Goal: Task Accomplishment & Management: Use online tool/utility

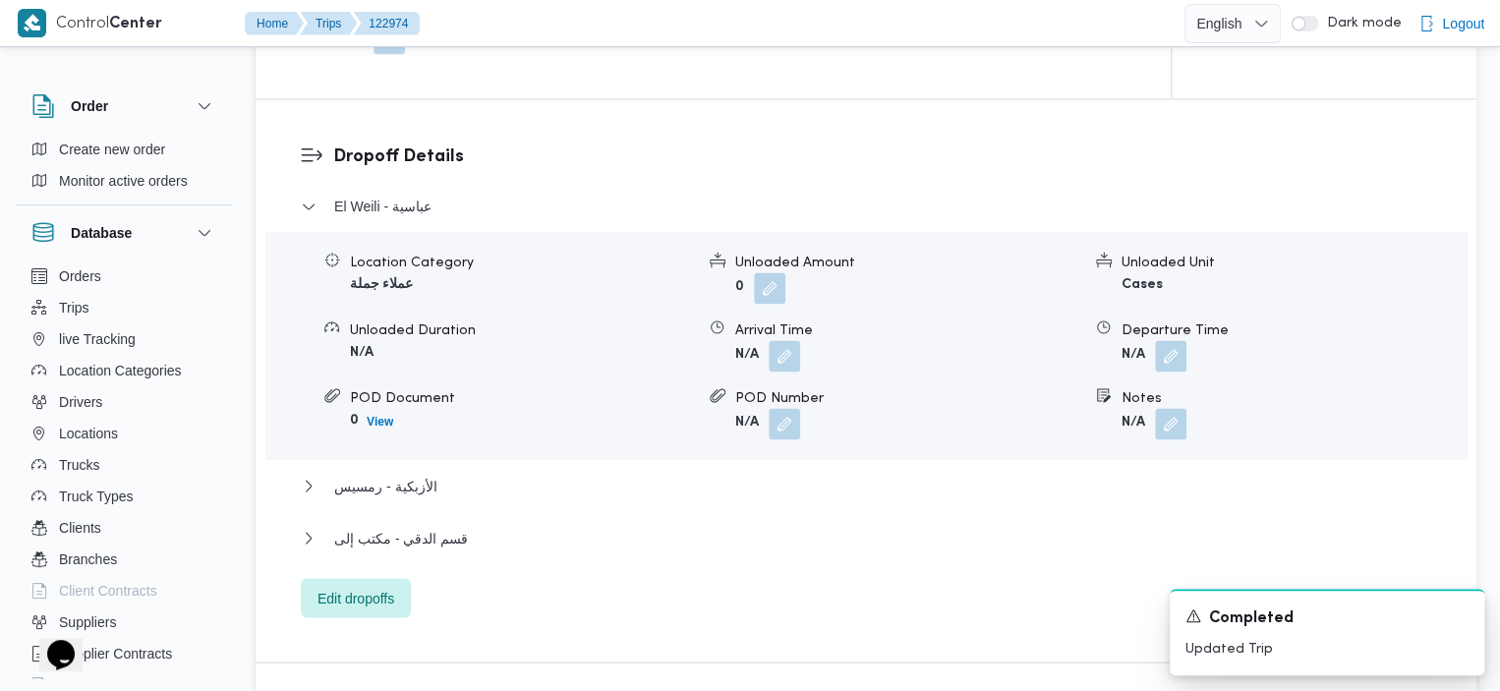
click at [701, 148] on dl "Dropoff Details El Weili - عباسية Location Category عملاء جملة Unloaded Amount …" at bounding box center [882, 381] width 1099 height 474
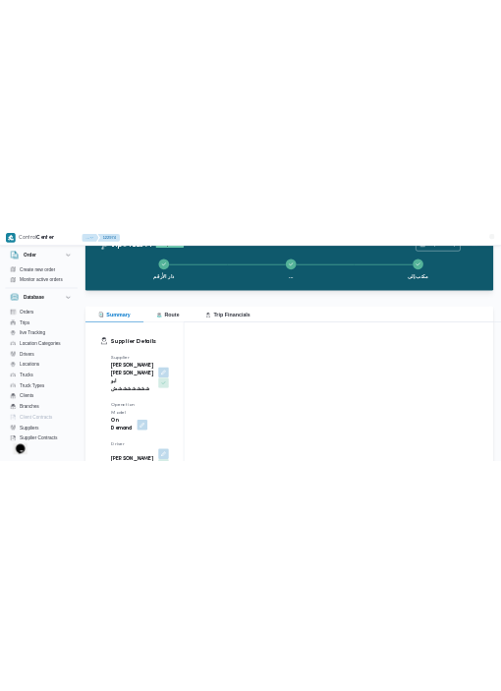
scroll to position [22, 0]
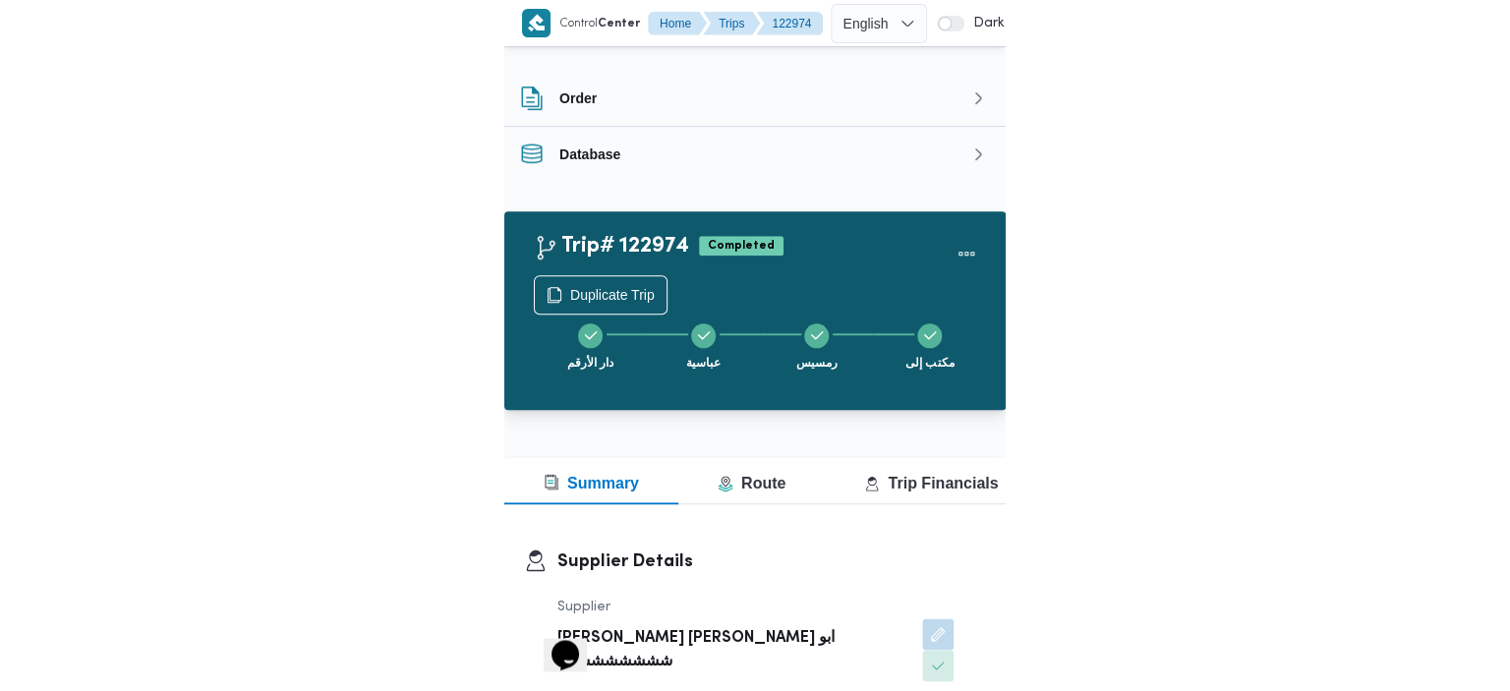
scroll to position [53, 0]
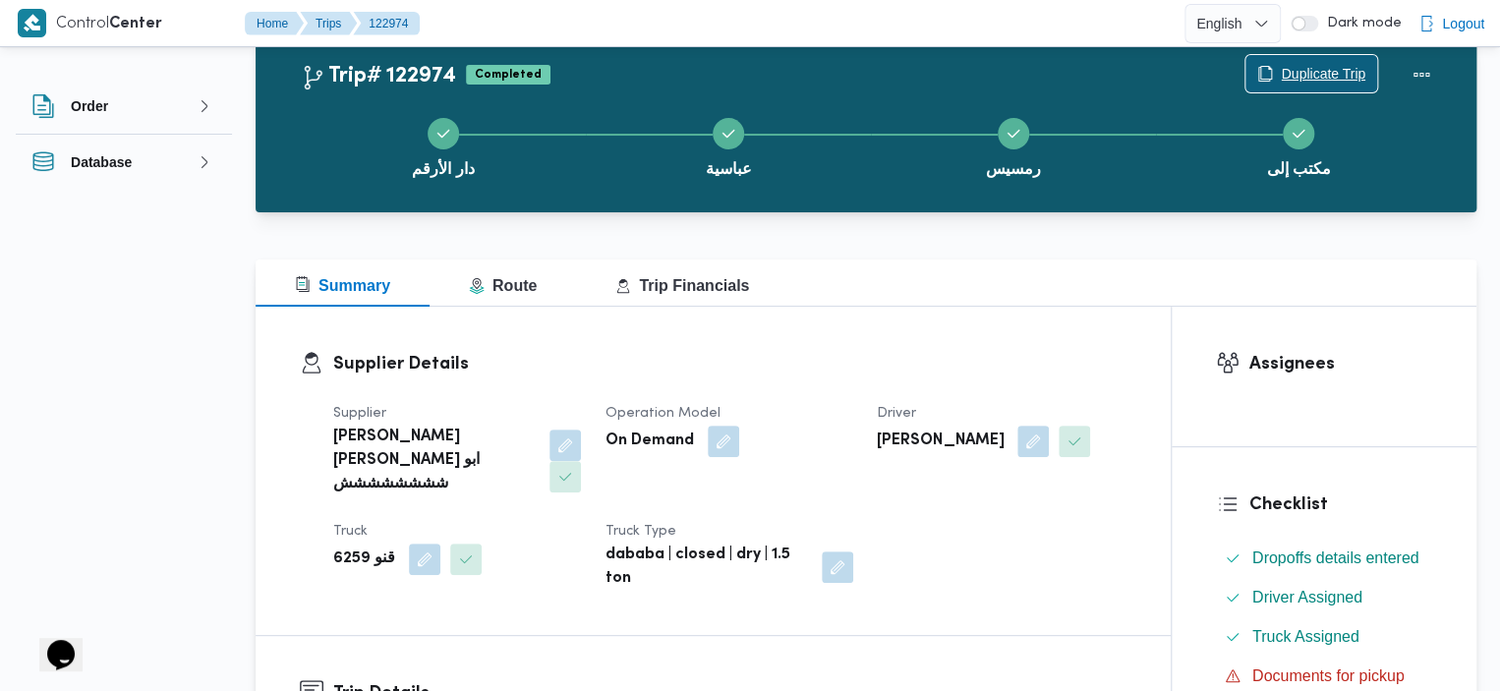
click at [510, 88] on span "Duplicate Trip" at bounding box center [1311, 73] width 132 height 37
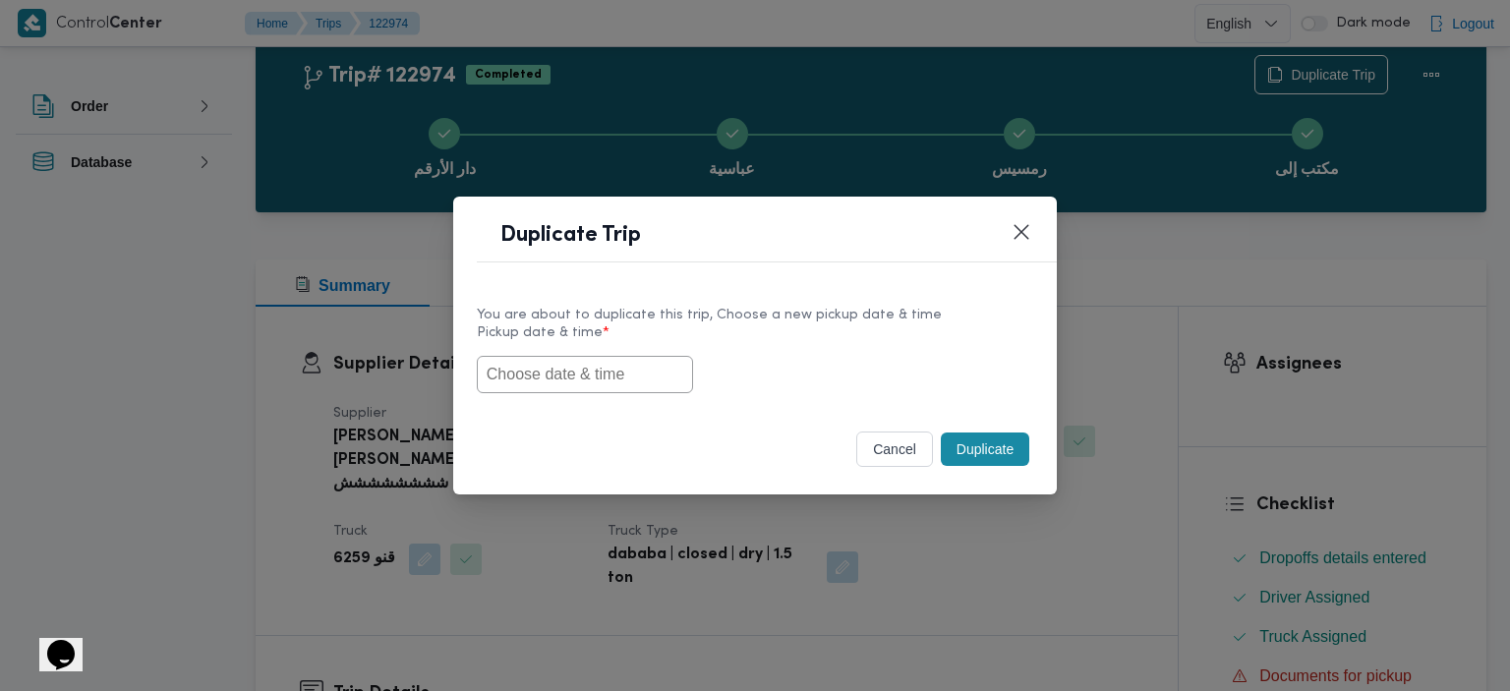
click at [510, 385] on input "text" at bounding box center [585, 374] width 216 height 37
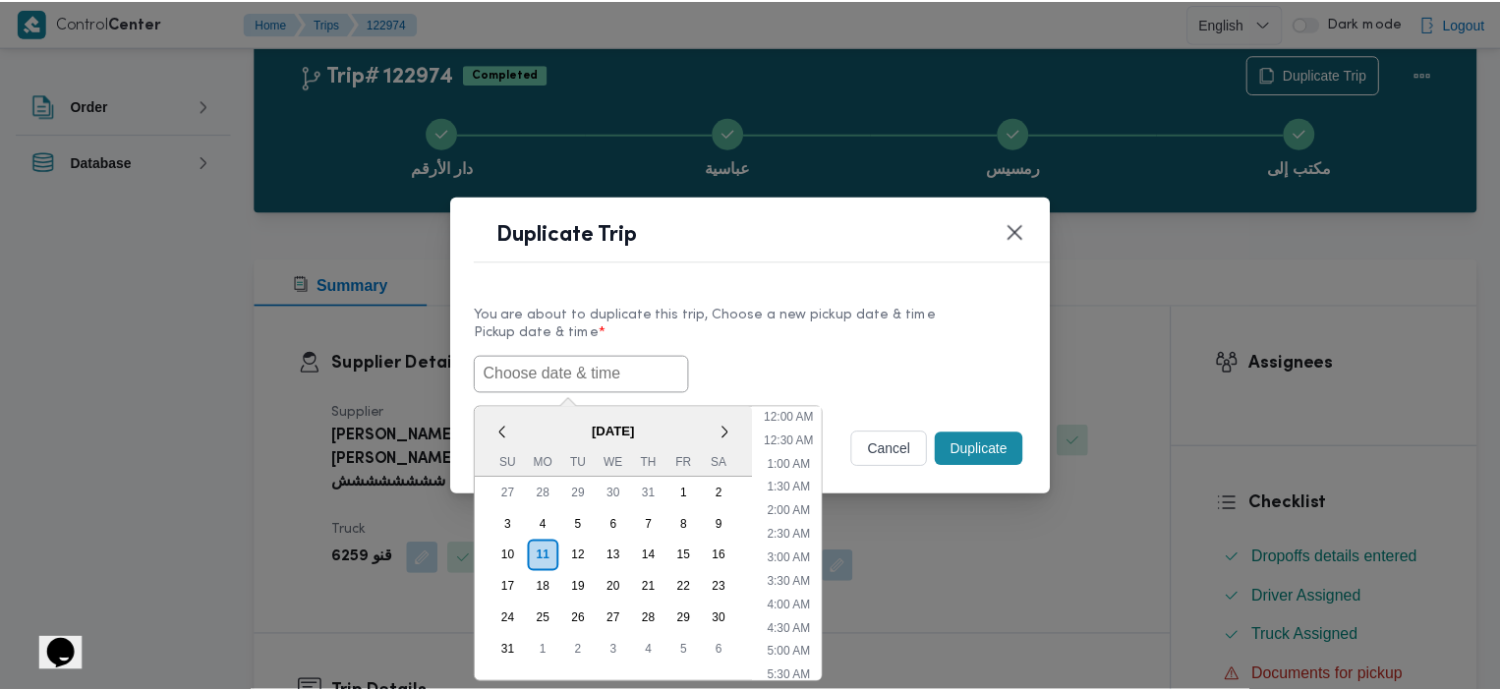
scroll to position [606, 0]
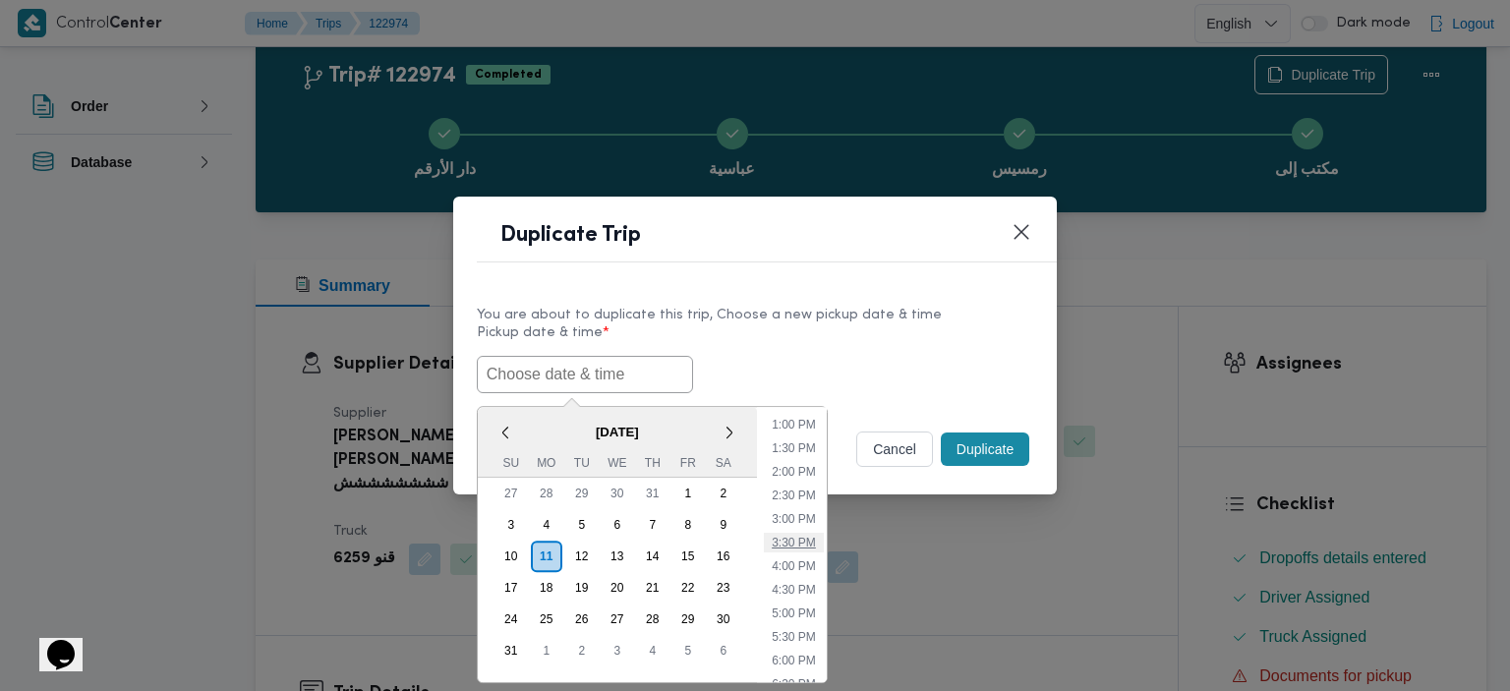
click at [510, 534] on li "3:30 PM" at bounding box center [794, 543] width 60 height 20
type input "11/08/2025 3:30PM"
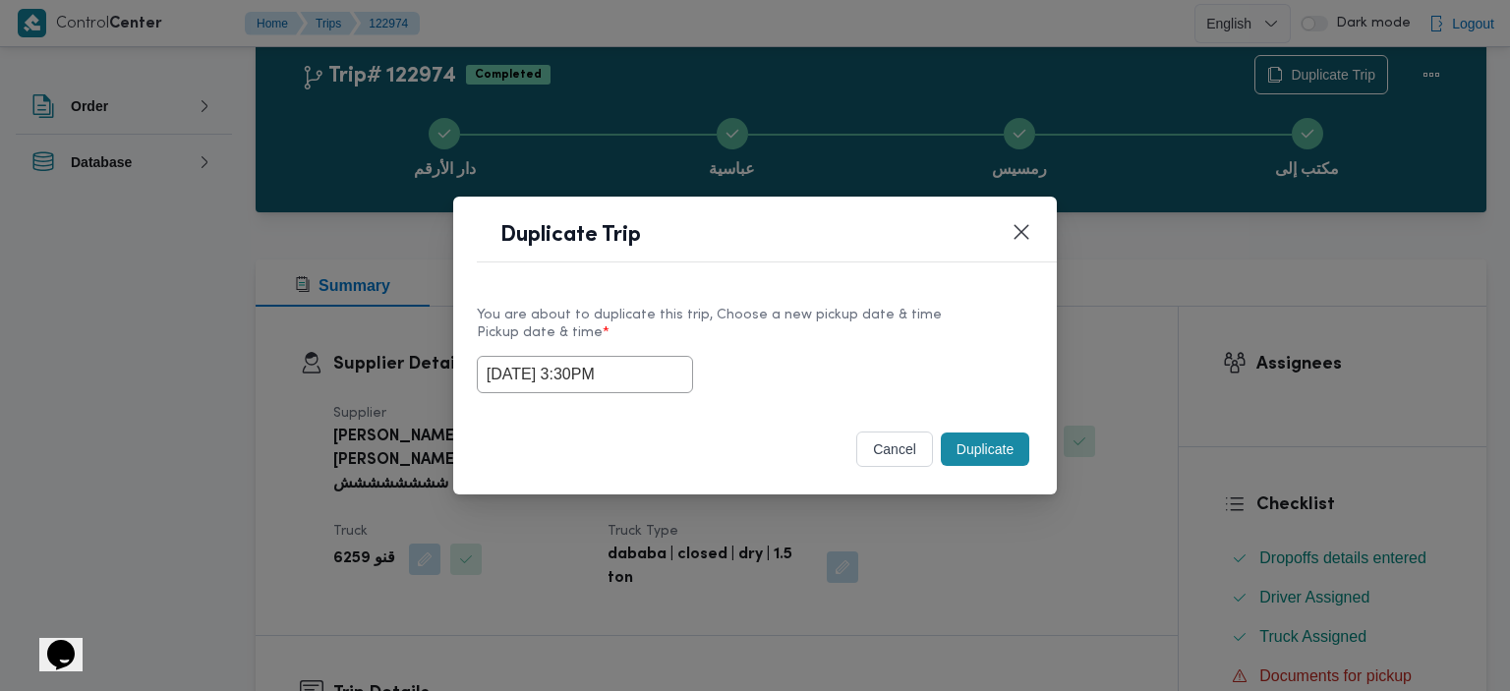
click at [510, 443] on button "Duplicate" at bounding box center [985, 449] width 88 height 33
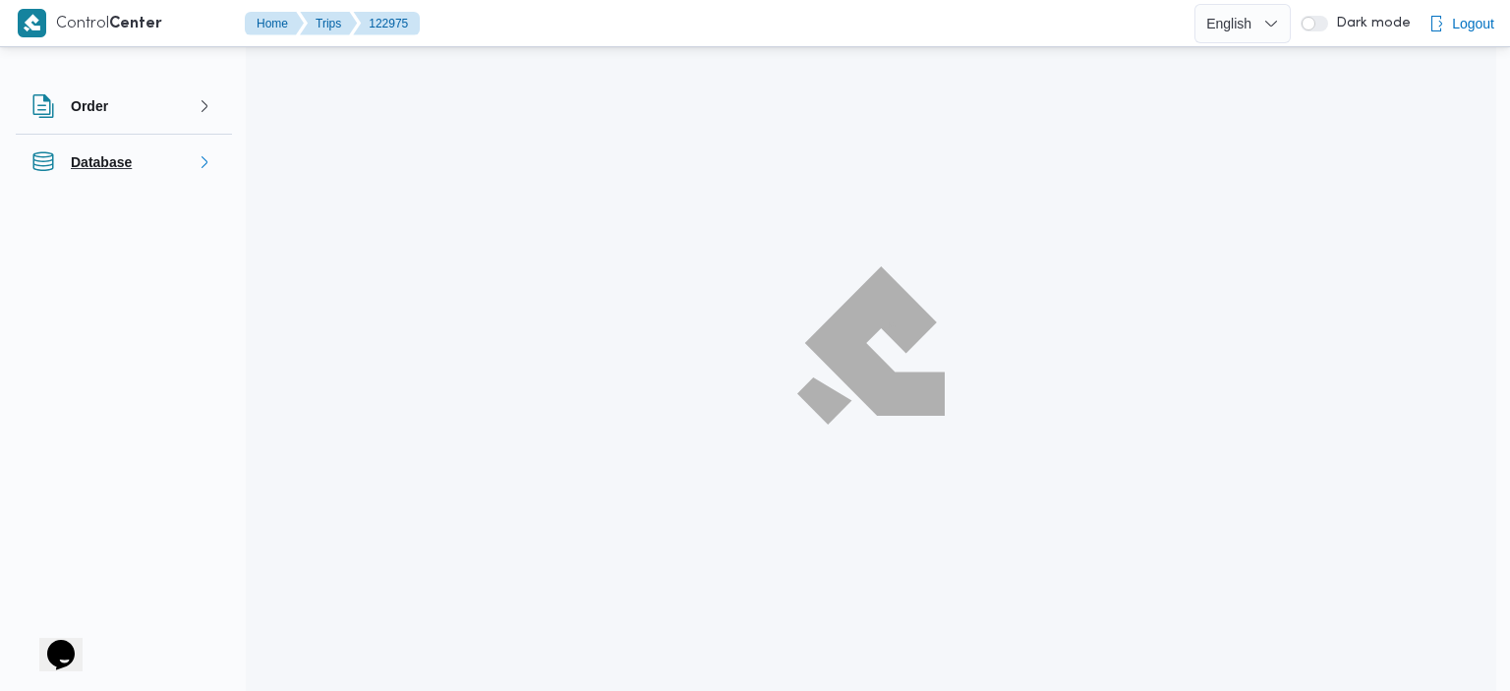
click at [146, 162] on button "Database" at bounding box center [123, 162] width 185 height 24
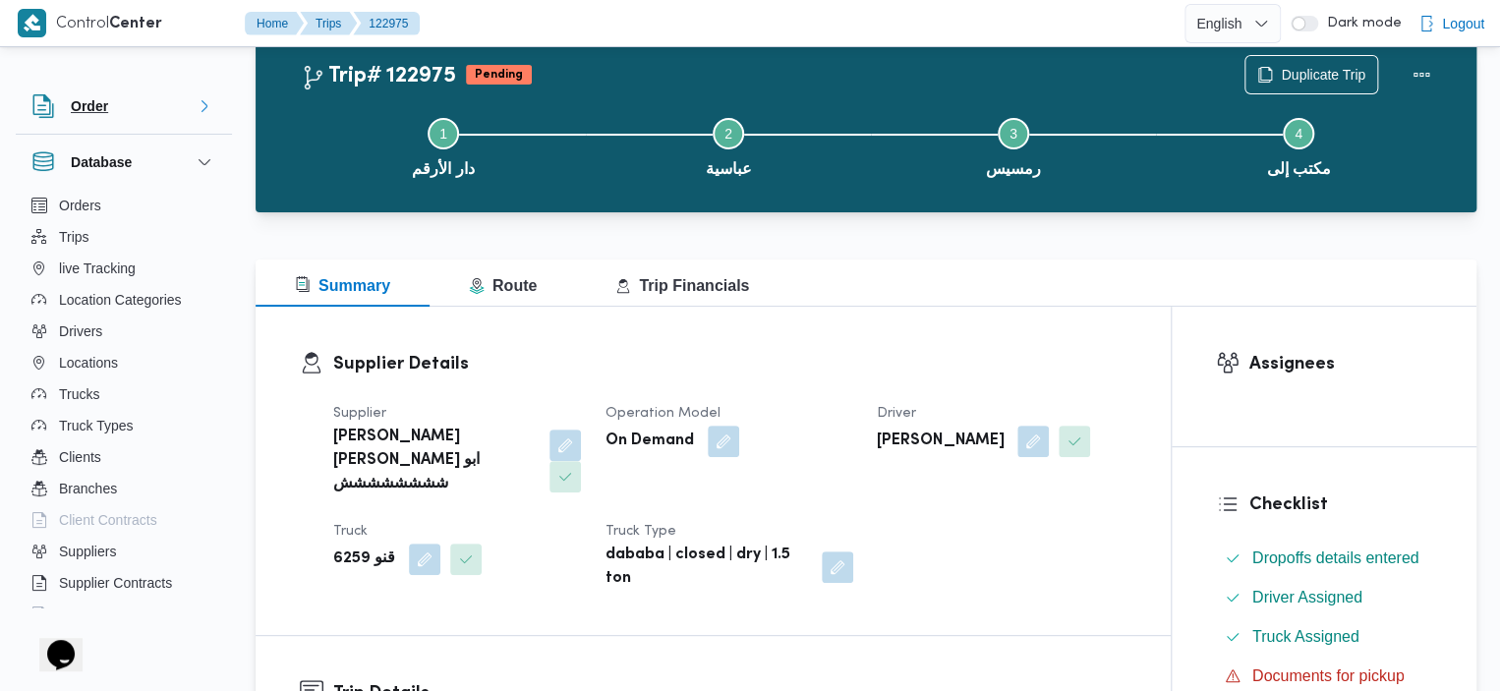
click at [201, 104] on icon "button" at bounding box center [205, 106] width 16 height 16
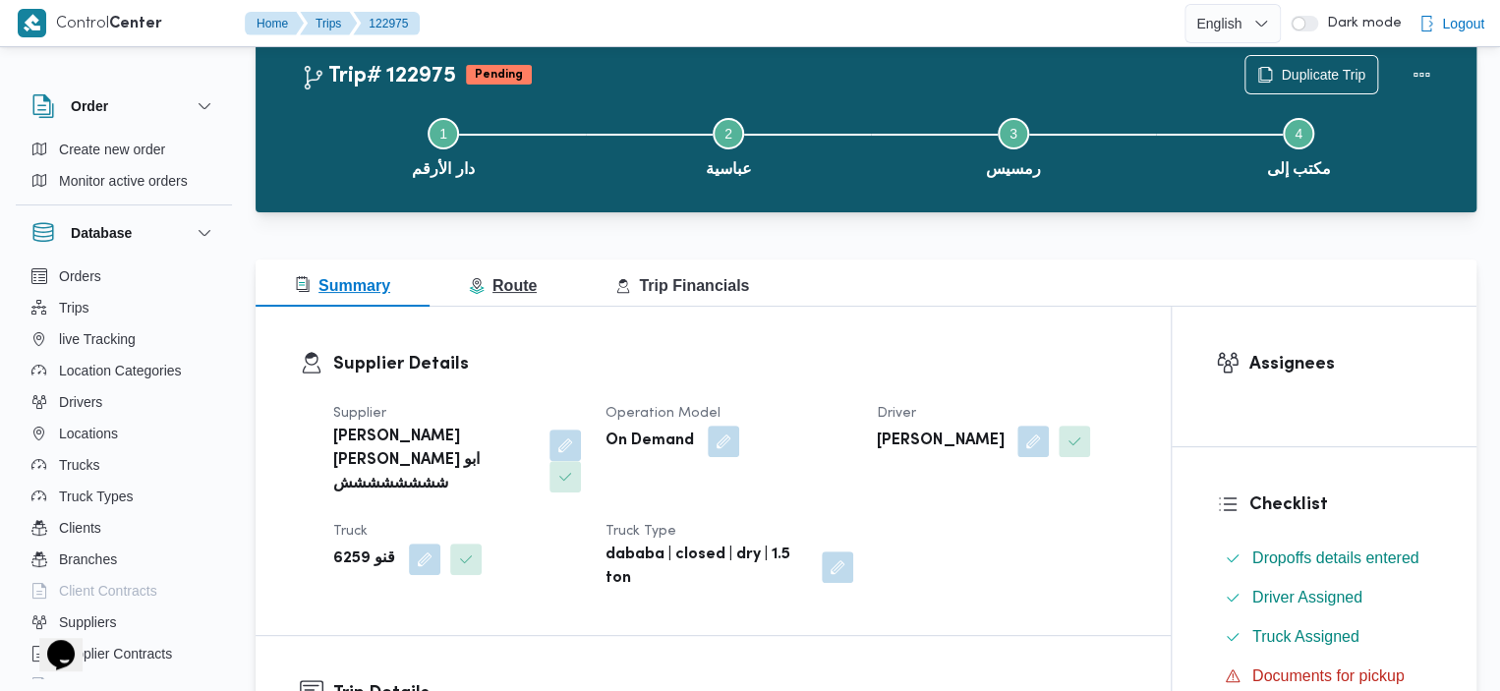
click at [486, 270] on button "Route" at bounding box center [503, 283] width 146 height 47
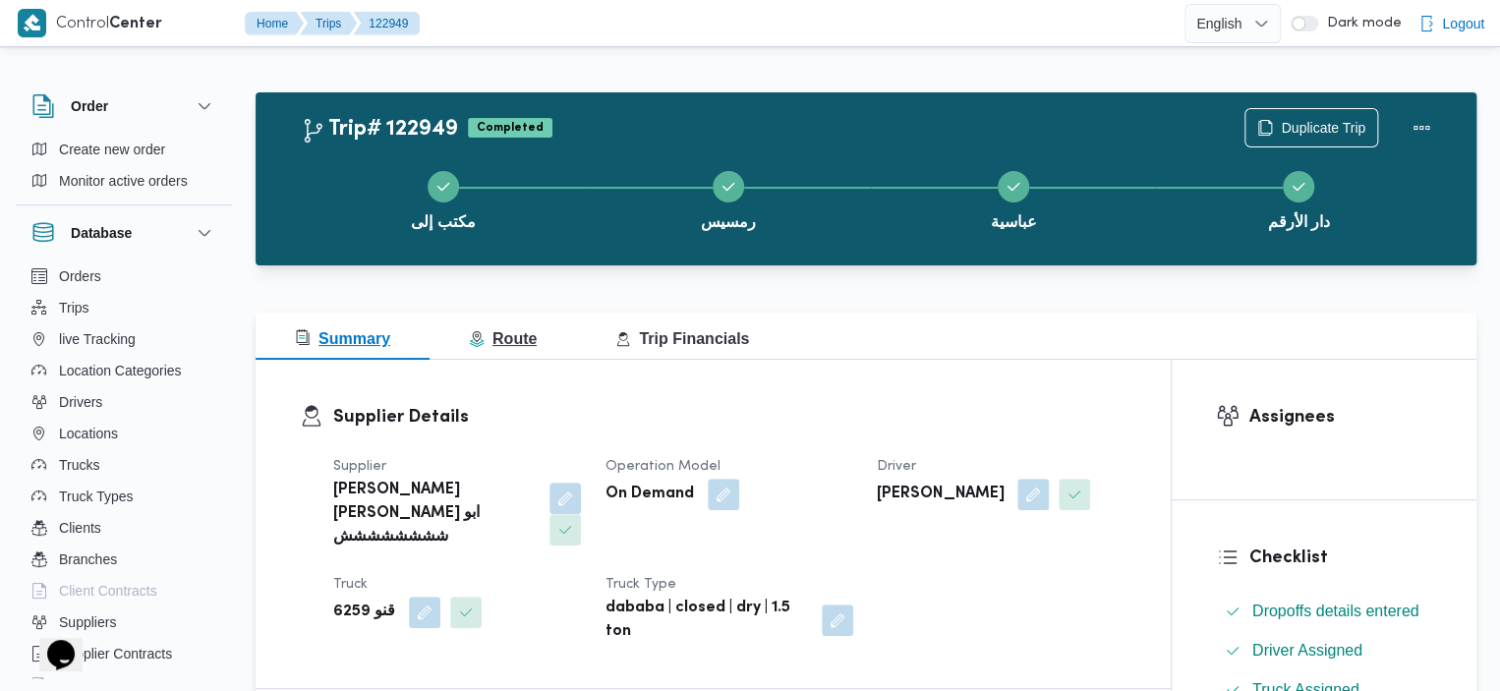
click at [467, 352] on button "Route" at bounding box center [503, 336] width 146 height 47
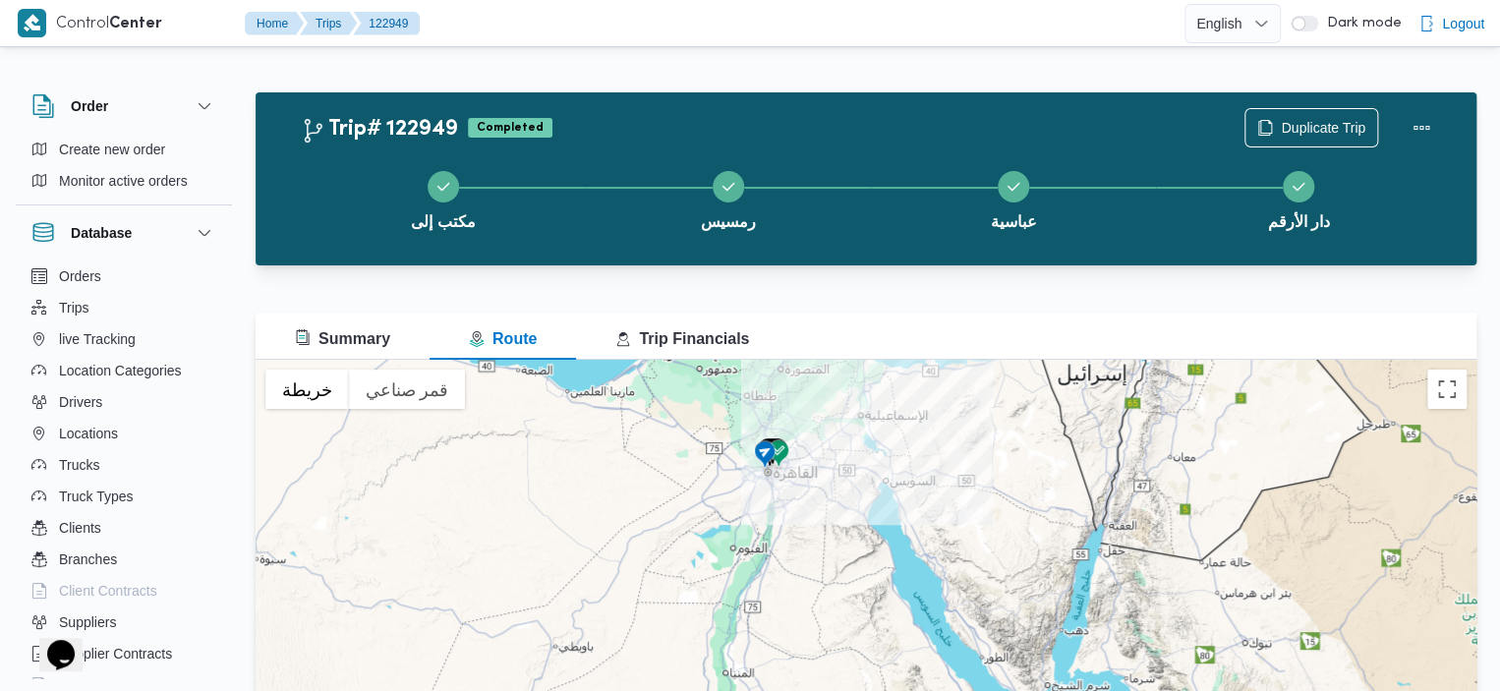
drag, startPoint x: 771, startPoint y: 403, endPoint x: 757, endPoint y: 565, distance: 162.8
click at [758, 565] on div "للتنقّل، يُرجى الضغط على مفاتيح الأسهم." at bounding box center [866, 606] width 1221 height 492
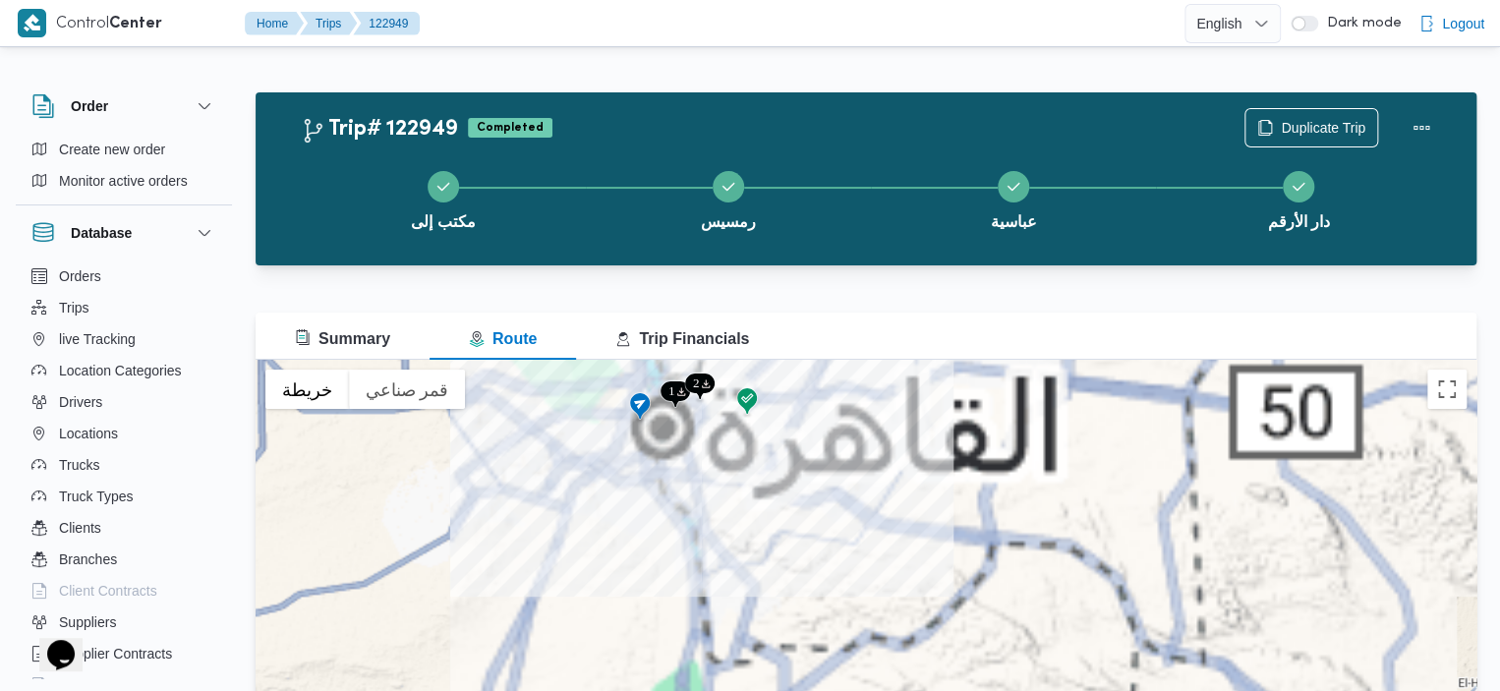
drag, startPoint x: 779, startPoint y: 516, endPoint x: 792, endPoint y: 555, distance: 41.7
click at [792, 556] on div "للتنقّل، يُرجى الضغط على مفاتيح الأسهم." at bounding box center [866, 606] width 1221 height 492
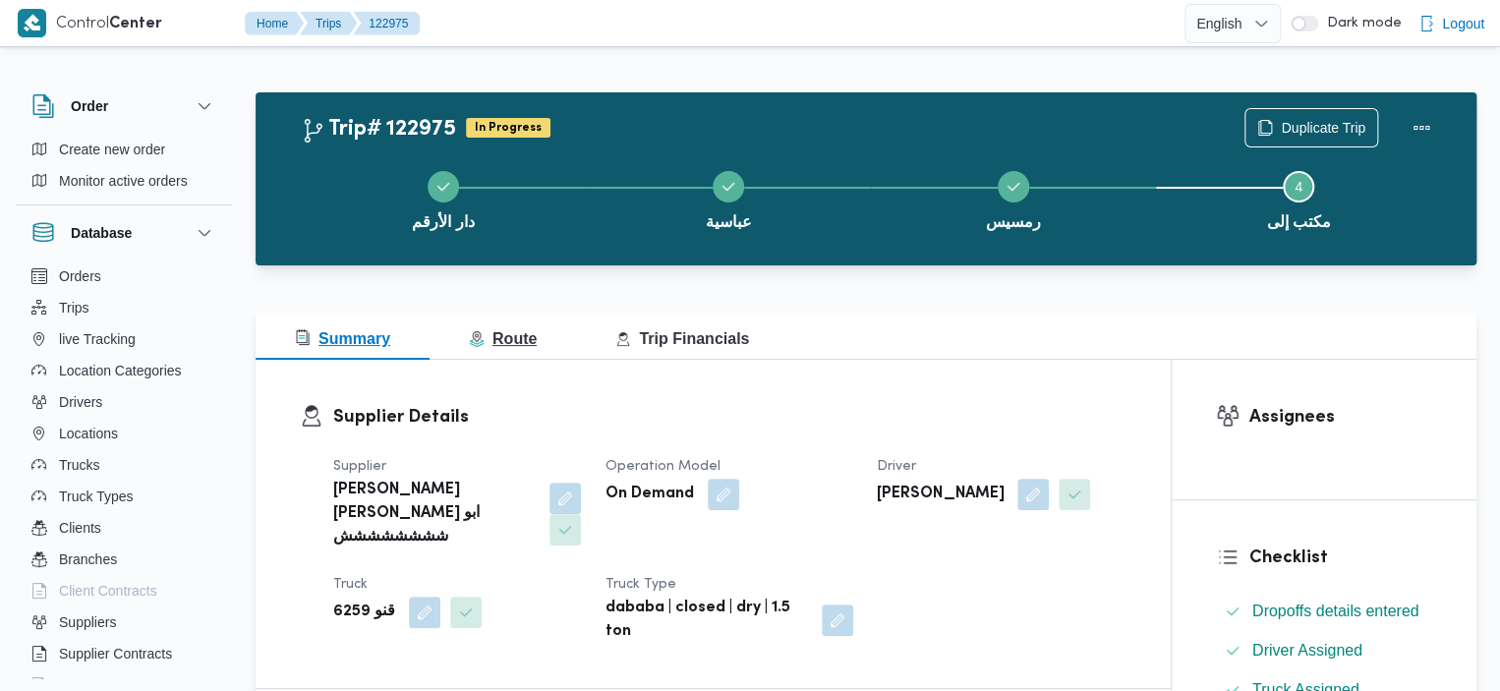
click at [530, 353] on button "Route" at bounding box center [503, 336] width 146 height 47
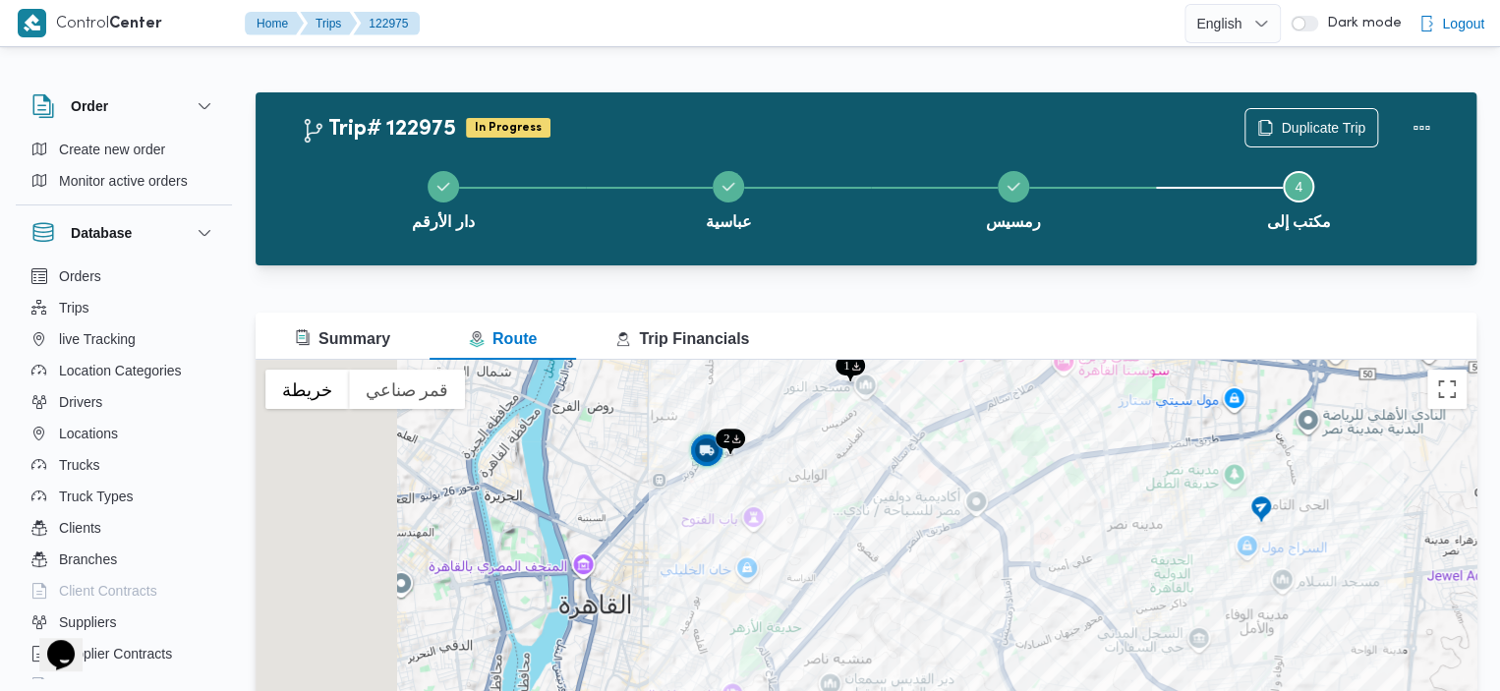
drag, startPoint x: 599, startPoint y: 578, endPoint x: 787, endPoint y: 530, distance: 194.8
click at [787, 530] on div "للتنقّل، يُرجى الضغط على مفاتيح الأسهم." at bounding box center [866, 606] width 1221 height 492
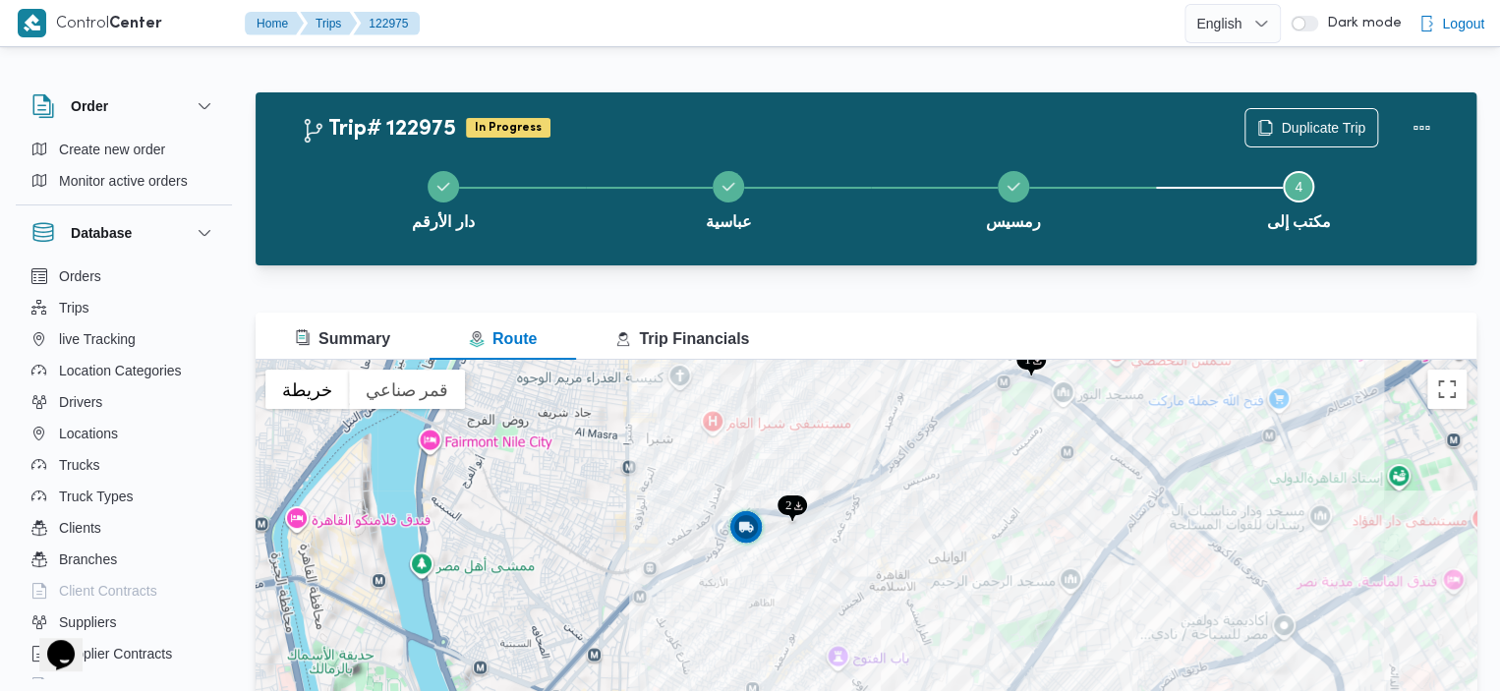
drag, startPoint x: 667, startPoint y: 471, endPoint x: 657, endPoint y: 534, distance: 63.8
click at [657, 534] on div "للتنقّل، يُرجى الضغط على مفاتيح الأسهم." at bounding box center [866, 606] width 1221 height 492
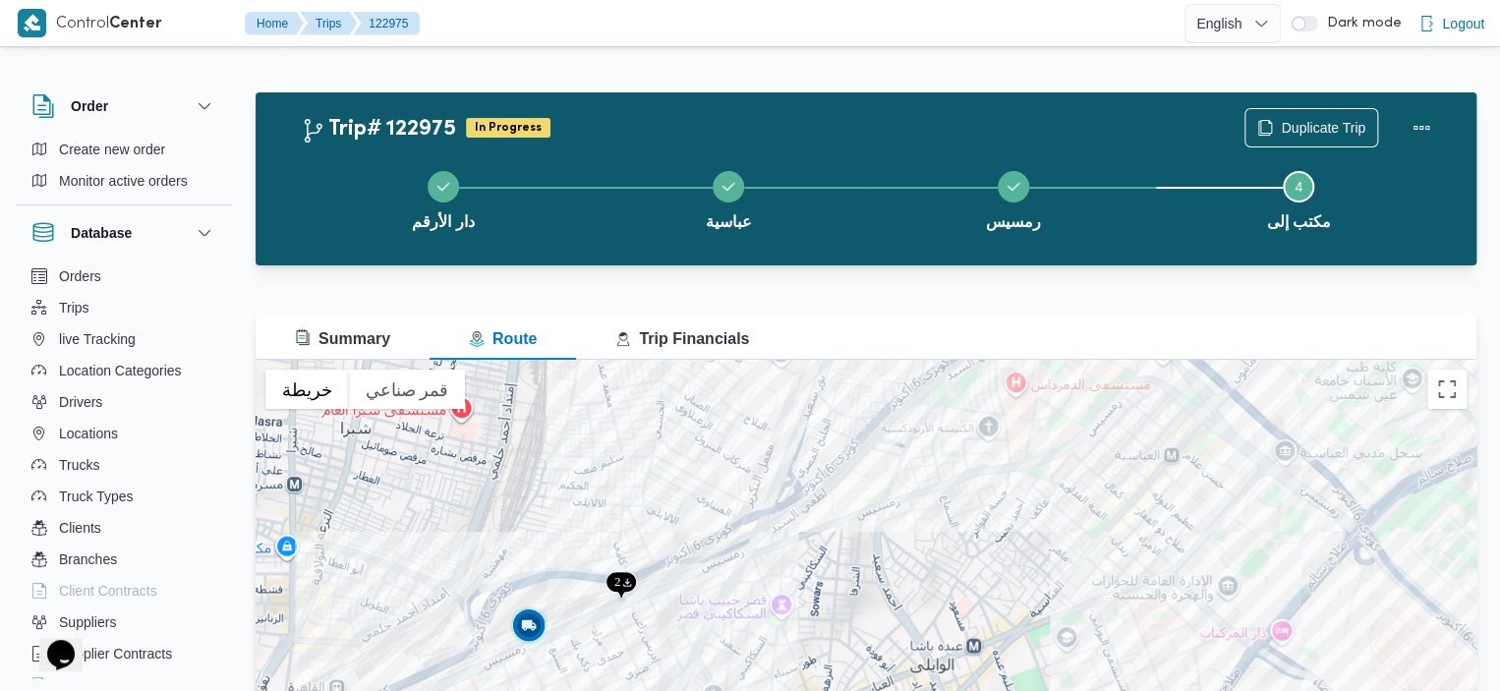
drag, startPoint x: 1037, startPoint y: 494, endPoint x: 1111, endPoint y: 543, distance: 88.1
click at [1111, 543] on div "للتنقّل، يُرجى الضغط على مفاتيح الأسهم." at bounding box center [866, 606] width 1221 height 492
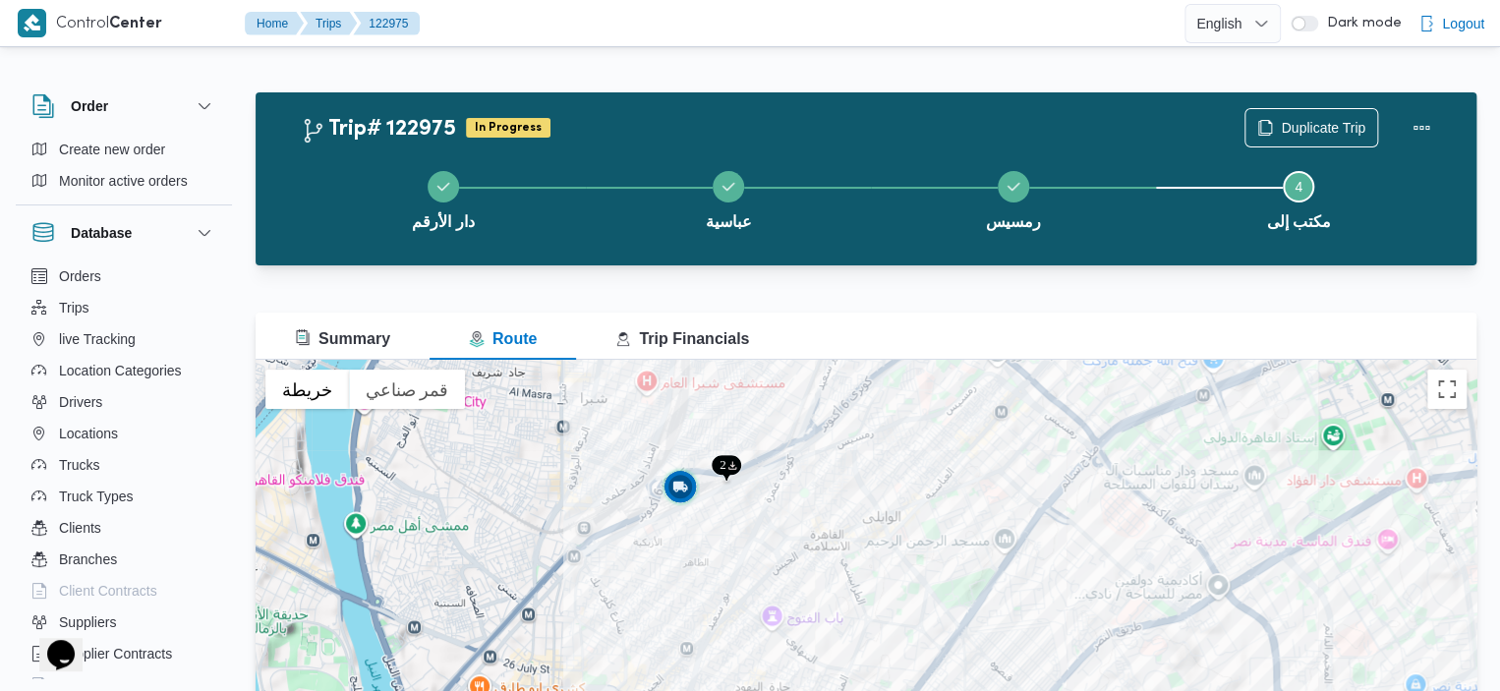
drag, startPoint x: 1111, startPoint y: 543, endPoint x: 963, endPoint y: 448, distance: 175.1
click at [963, 450] on div "للتنقّل، يُرجى الضغط على مفاتيح الأسهم." at bounding box center [866, 606] width 1221 height 492
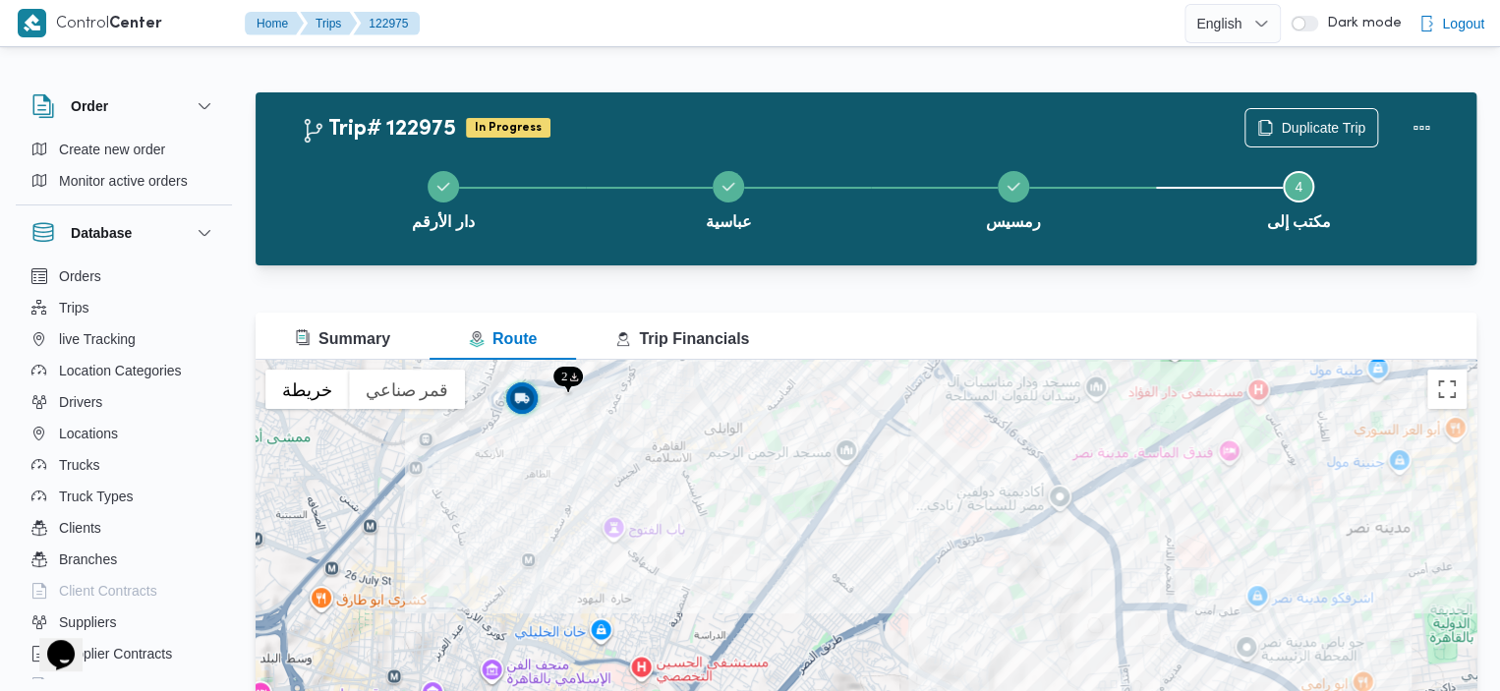
drag, startPoint x: 1105, startPoint y: 550, endPoint x: 940, endPoint y: 462, distance: 186.9
click at [940, 463] on div "للتنقّل، يُرجى الضغط على مفاتيح الأسهم." at bounding box center [866, 606] width 1221 height 492
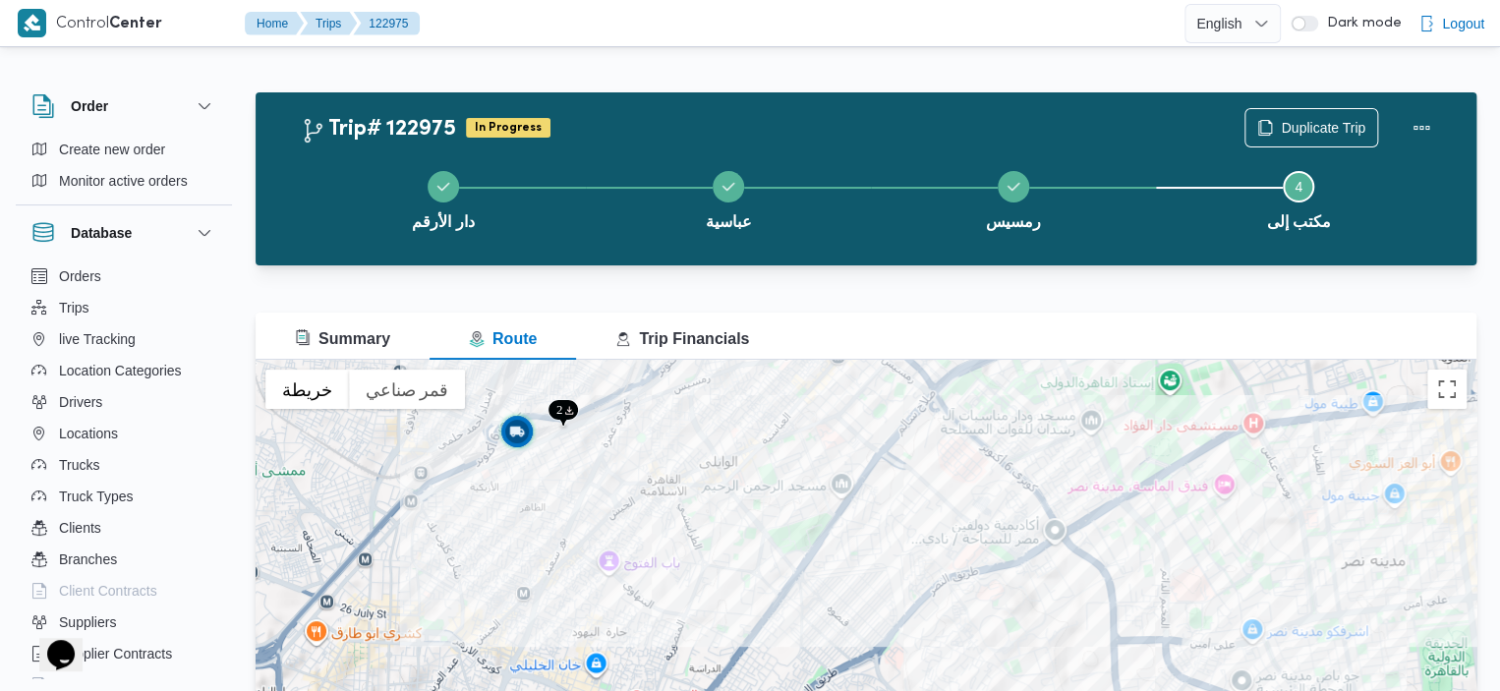
drag, startPoint x: 1309, startPoint y: 506, endPoint x: 1338, endPoint y: 553, distance: 55.1
click at [1338, 553] on div "للتنقّل، يُرجى الضغط على مفاتيح الأسهم." at bounding box center [866, 606] width 1221 height 492
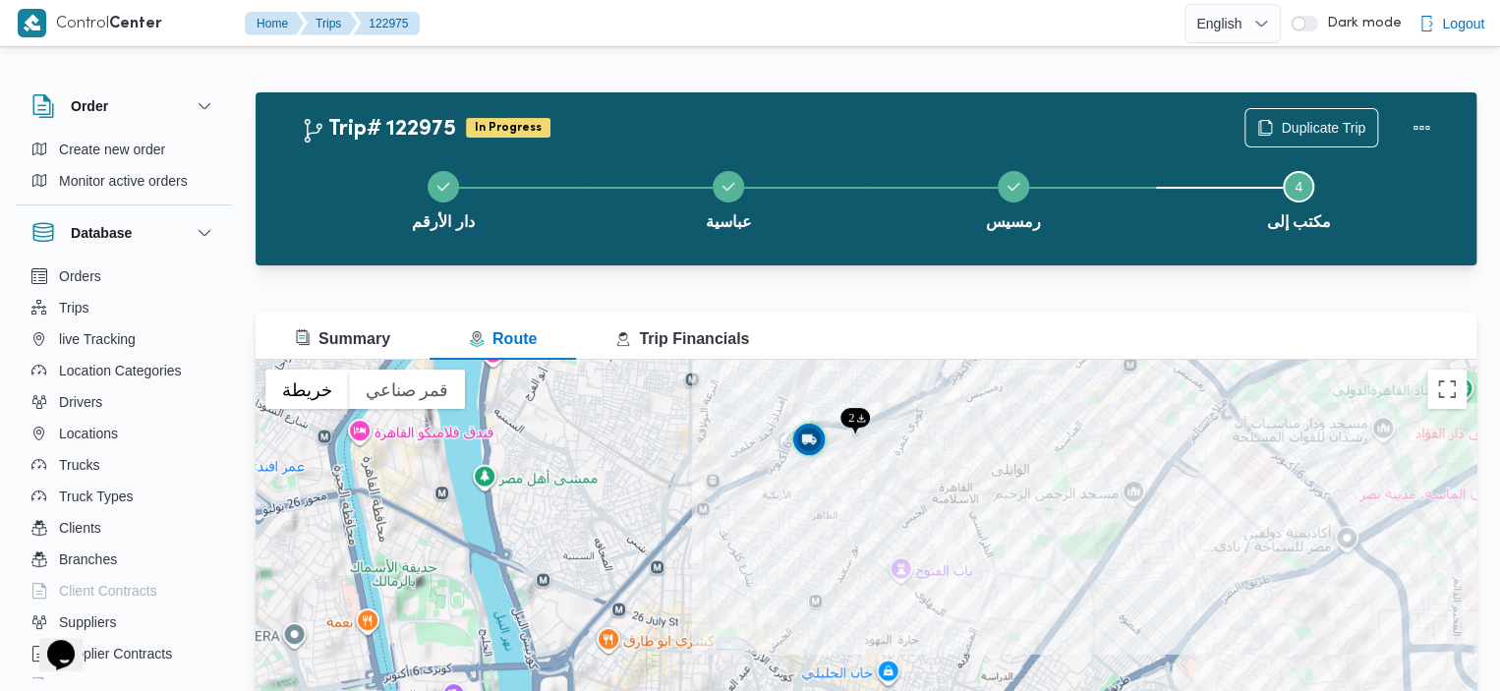
drag, startPoint x: 650, startPoint y: 384, endPoint x: 927, endPoint y: 387, distance: 277.2
click at [927, 387] on div "للتنقّل، يُرجى الضغط على مفاتيح الأسهم." at bounding box center [866, 606] width 1221 height 492
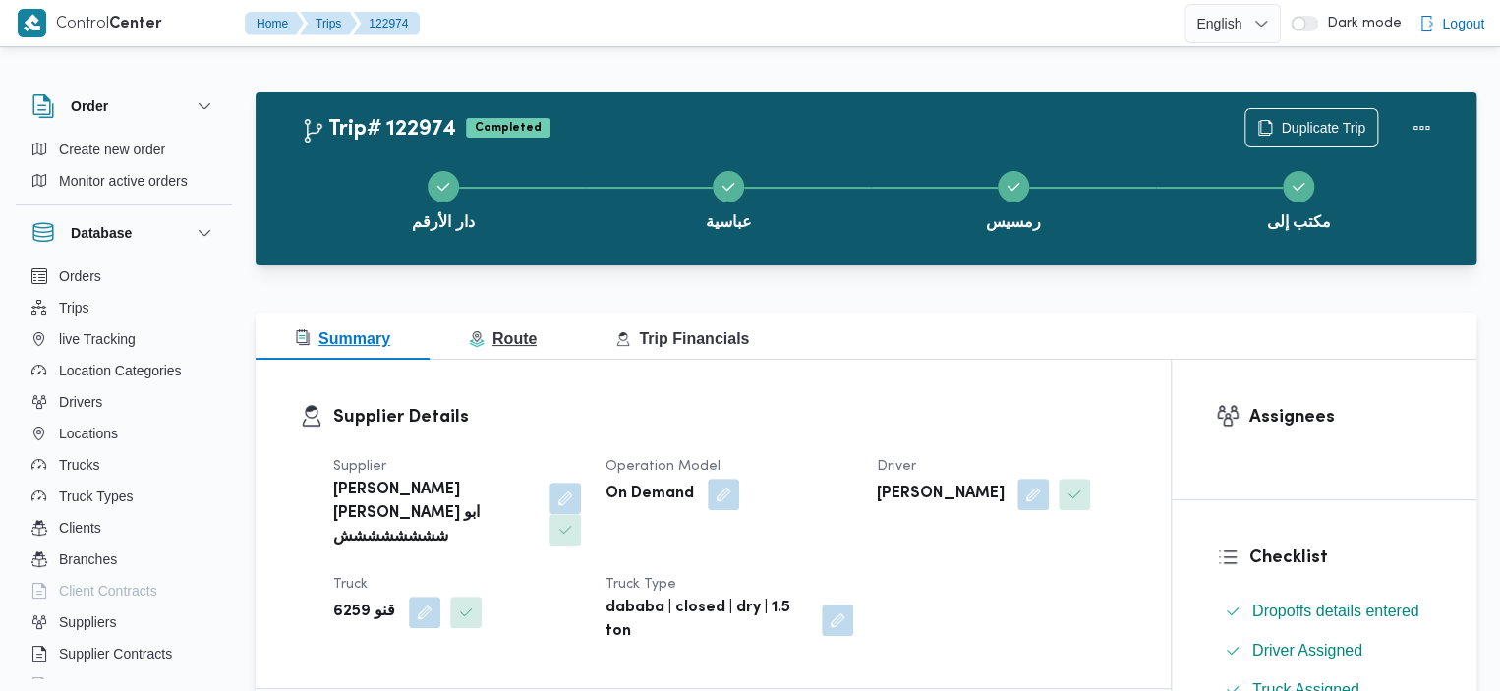
click at [515, 334] on span "Route" at bounding box center [503, 338] width 68 height 17
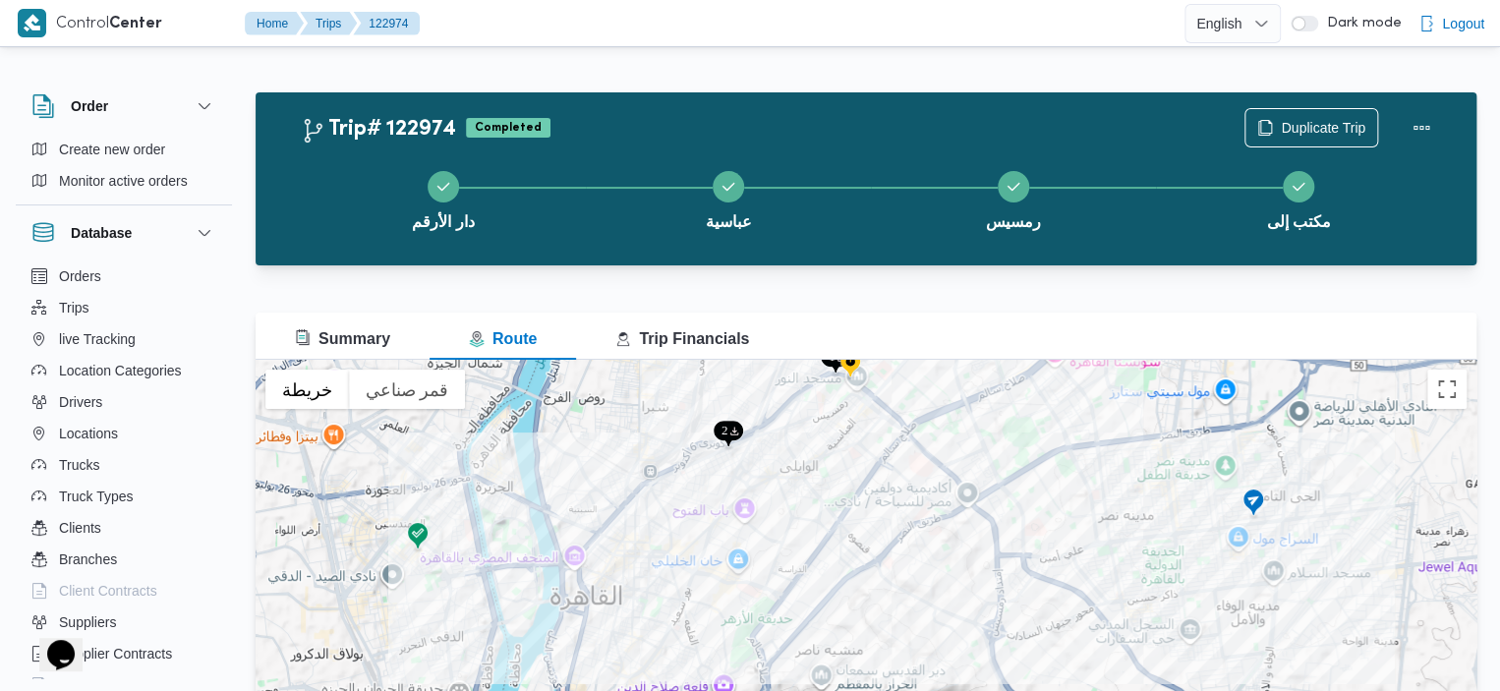
drag, startPoint x: 1132, startPoint y: 576, endPoint x: 1106, endPoint y: 437, distance: 141.1
click at [1106, 437] on div "للتنقّل، يُرجى الضغط على مفاتيح الأسهم." at bounding box center [866, 606] width 1221 height 492
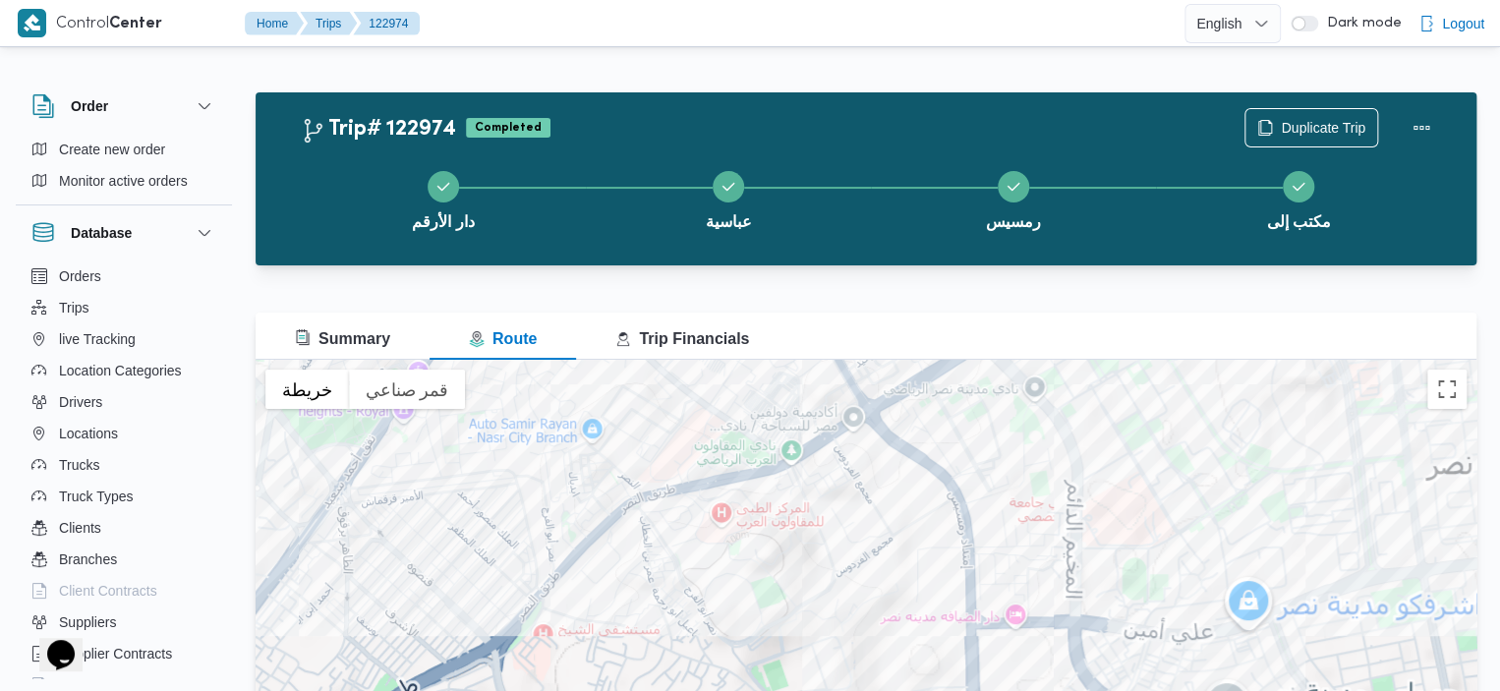
drag, startPoint x: 1006, startPoint y: 535, endPoint x: 1211, endPoint y: 729, distance: 283.0
click at [1211, 690] on html "Control Center Home Trips 122974 English عربي Dark mode Logout Order Create new…" at bounding box center [750, 345] width 1500 height 691
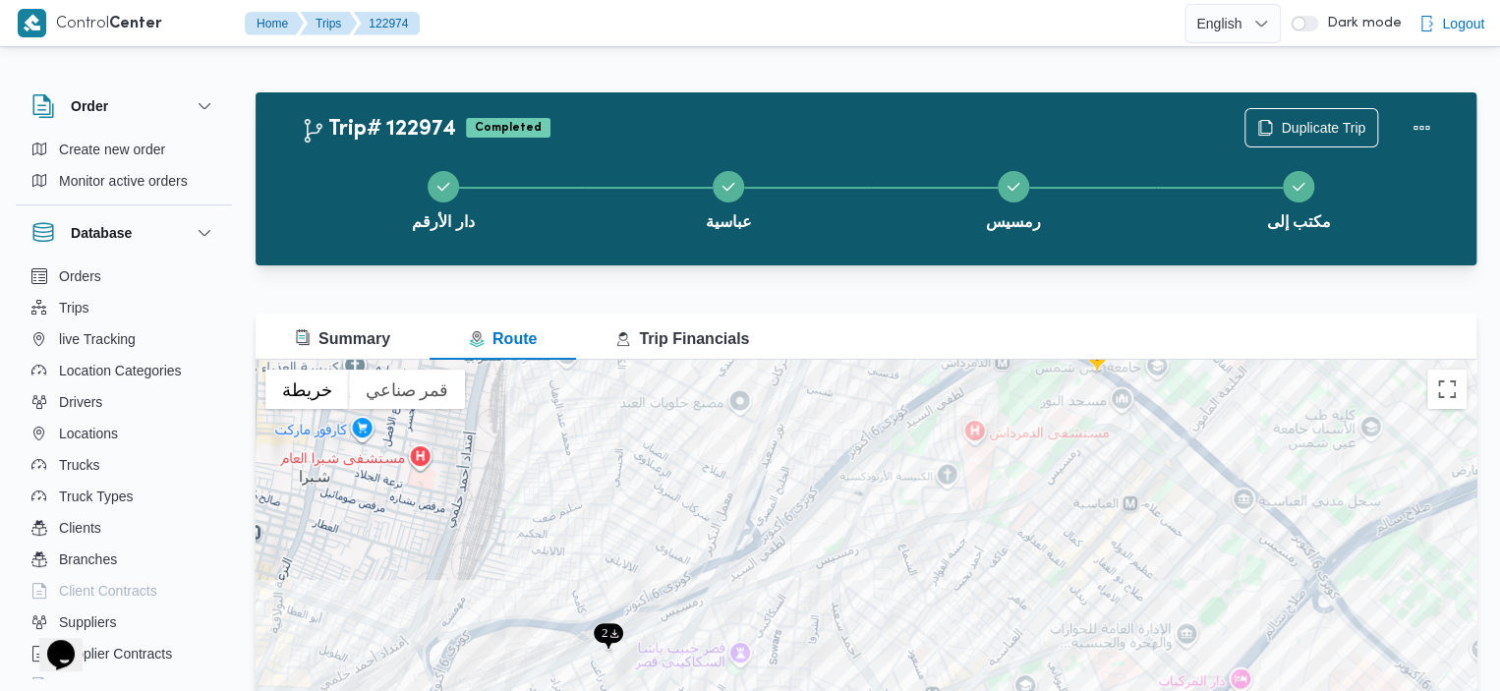
drag, startPoint x: 1167, startPoint y: 667, endPoint x: 1162, endPoint y: 435, distance: 232.0
click at [1162, 435] on div "للتنقّل، يُرجى الضغط على مفاتيح الأسهم." at bounding box center [866, 606] width 1221 height 492
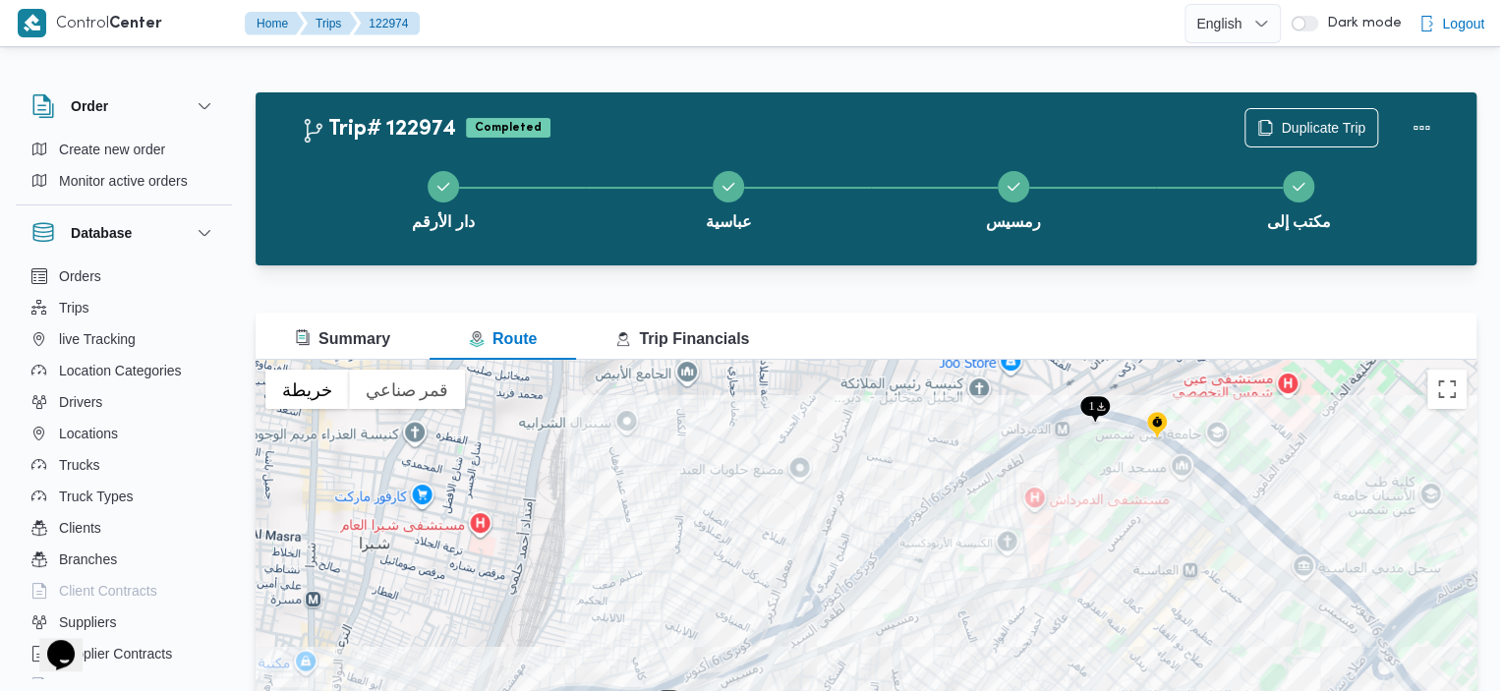
drag, startPoint x: 844, startPoint y: 422, endPoint x: 907, endPoint y: 492, distance: 94.0
click at [907, 492] on div "للتنقّل، يُرجى الضغط على مفاتيح الأسهم." at bounding box center [866, 606] width 1221 height 492
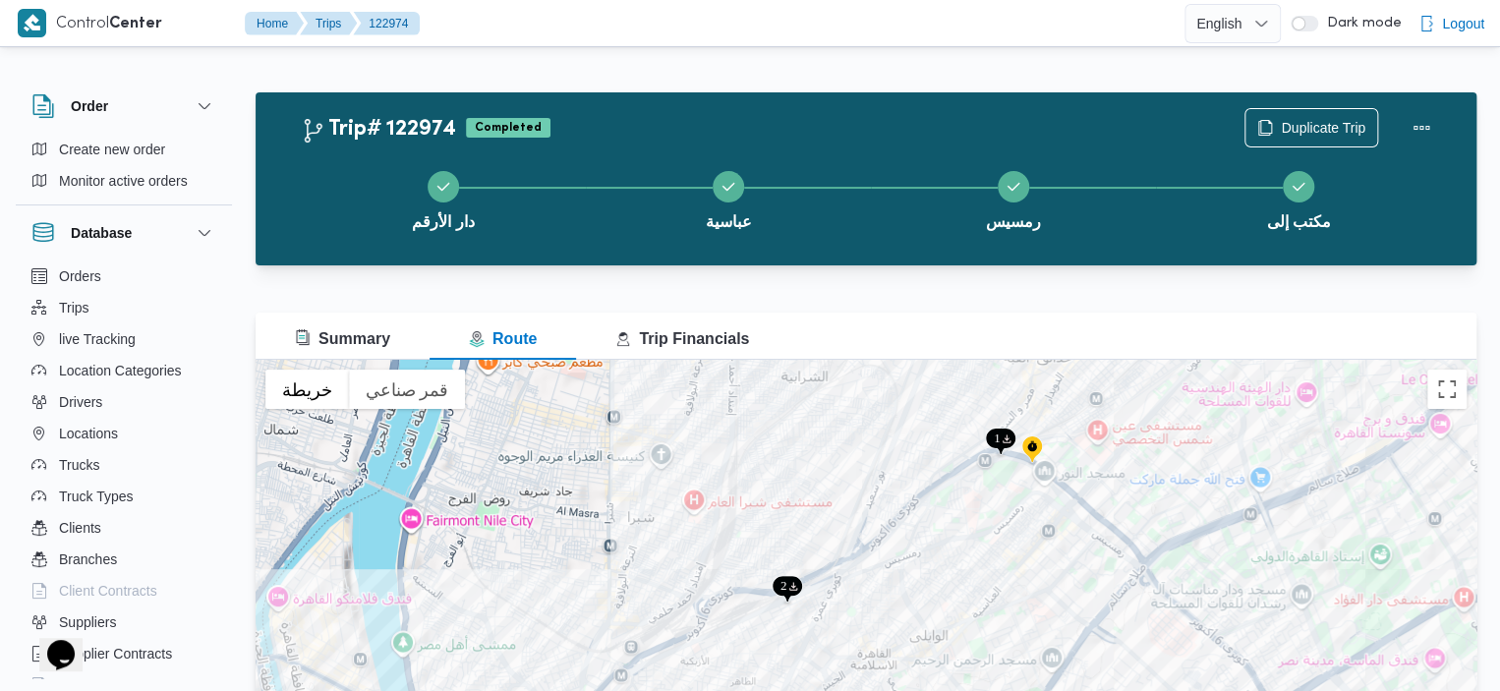
click at [1039, 457] on img at bounding box center [1031, 450] width 31 height 32
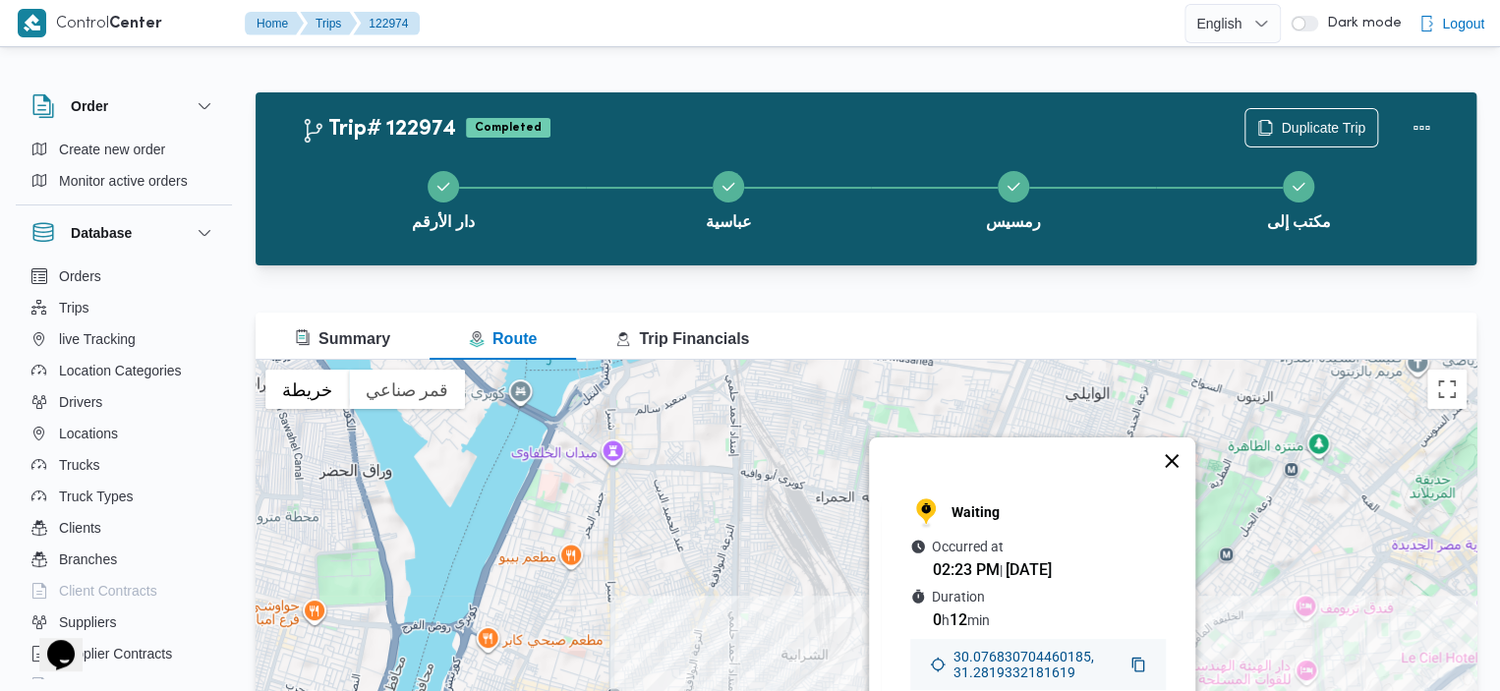
click at [1174, 442] on button "إغلاق" at bounding box center [1171, 460] width 47 height 47
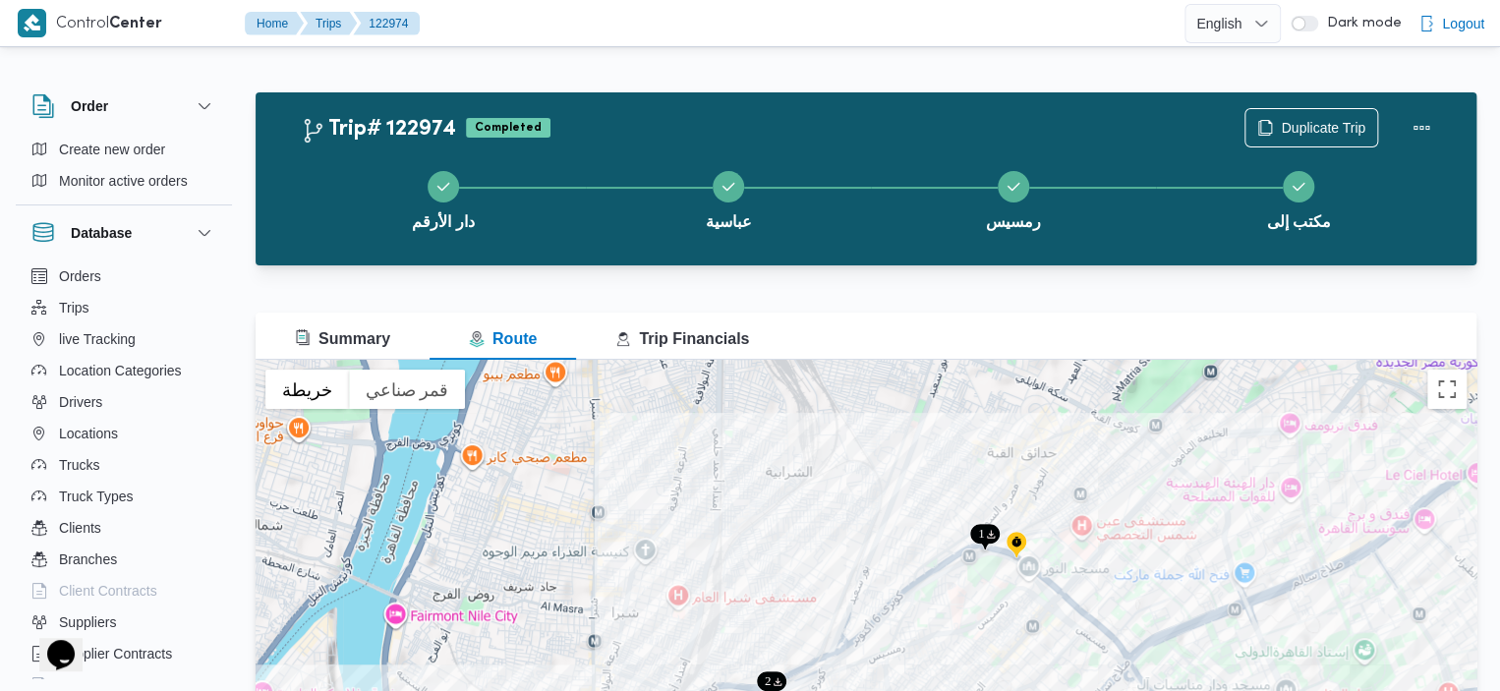
drag, startPoint x: 1118, startPoint y: 521, endPoint x: 1086, endPoint y: 272, distance: 250.7
click at [1086, 272] on div "Trip# 122974 Completed Duplicate Trip دار الأرقم عباسية رمسيس مكتب إلى Summary …" at bounding box center [866, 471] width 1221 height 759
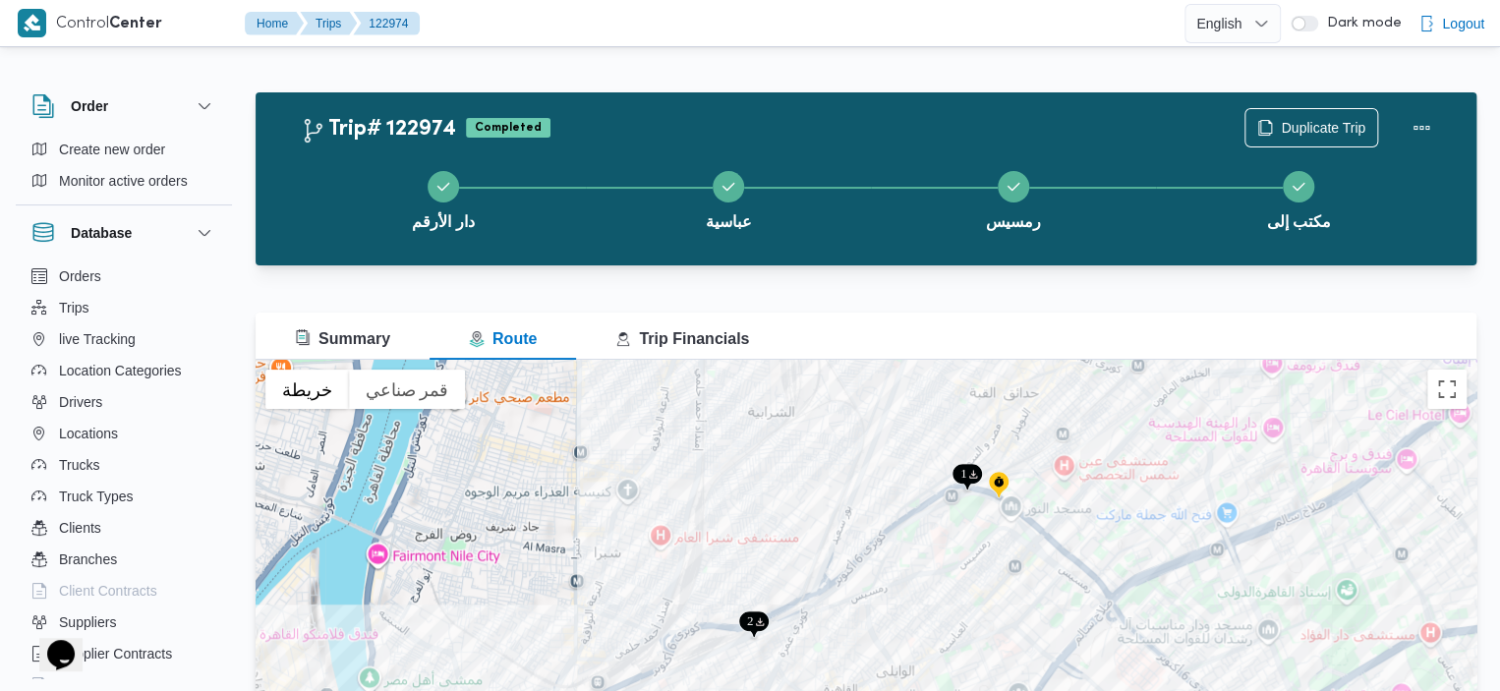
click at [962, 476] on img at bounding box center [967, 478] width 31 height 32
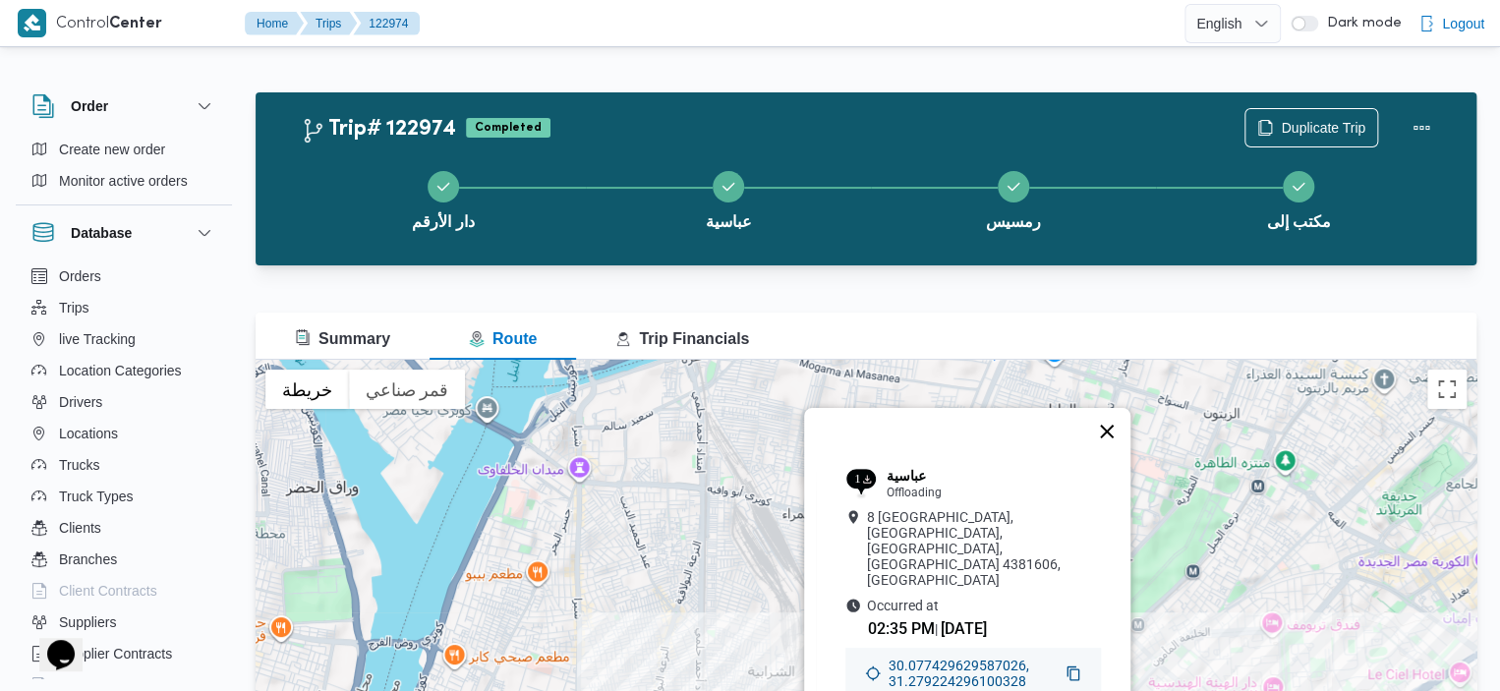
click at [1113, 447] on button "إغلاق" at bounding box center [1106, 431] width 47 height 47
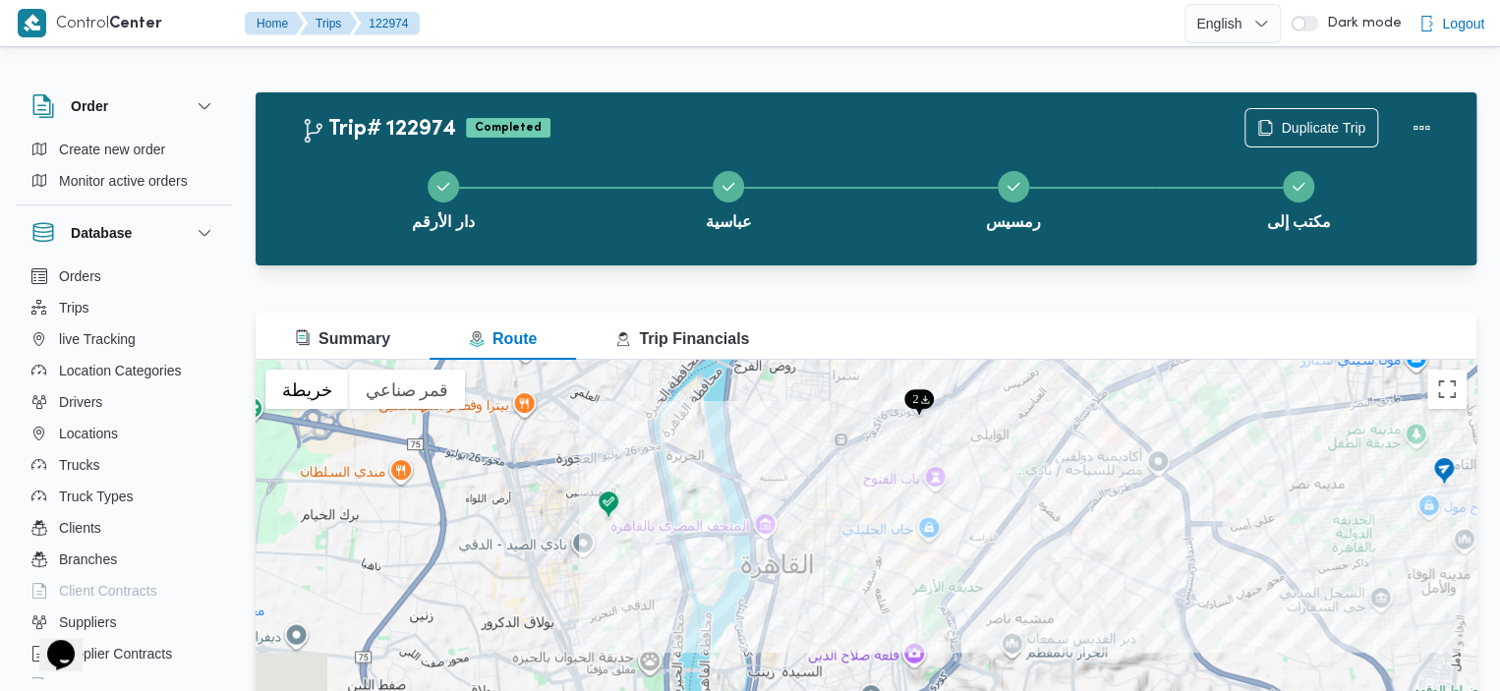
drag, startPoint x: 1034, startPoint y: 536, endPoint x: 1058, endPoint y: 236, distance: 300.7
click at [1058, 236] on div "Trip# 122974 Completed Duplicate Trip دار الأرقم عباسية رمسيس مكتب إلى Summary …" at bounding box center [866, 471] width 1221 height 759
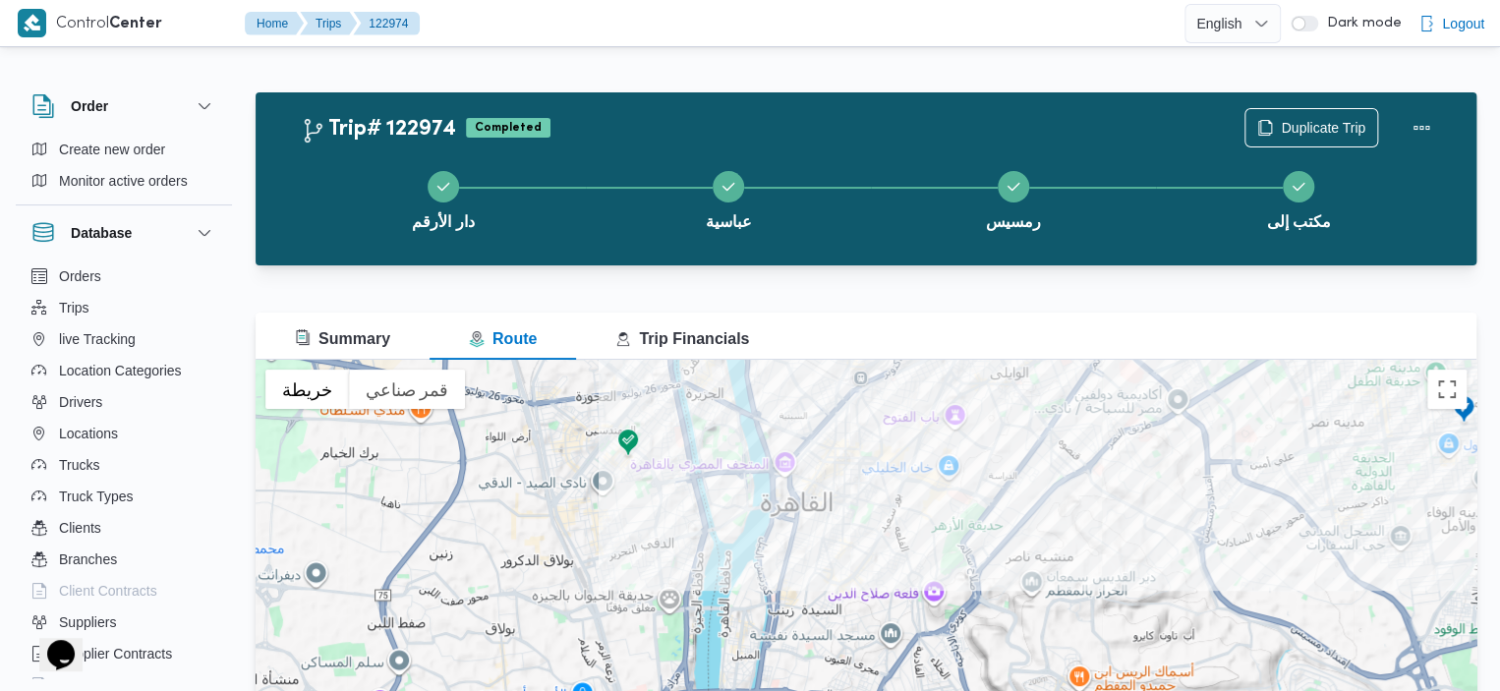
drag, startPoint x: 839, startPoint y: 481, endPoint x: 861, endPoint y: 422, distance: 63.2
click at [862, 420] on div "للتنقّل، يُرجى الضغط على مفاتيح الأسهم." at bounding box center [866, 606] width 1221 height 492
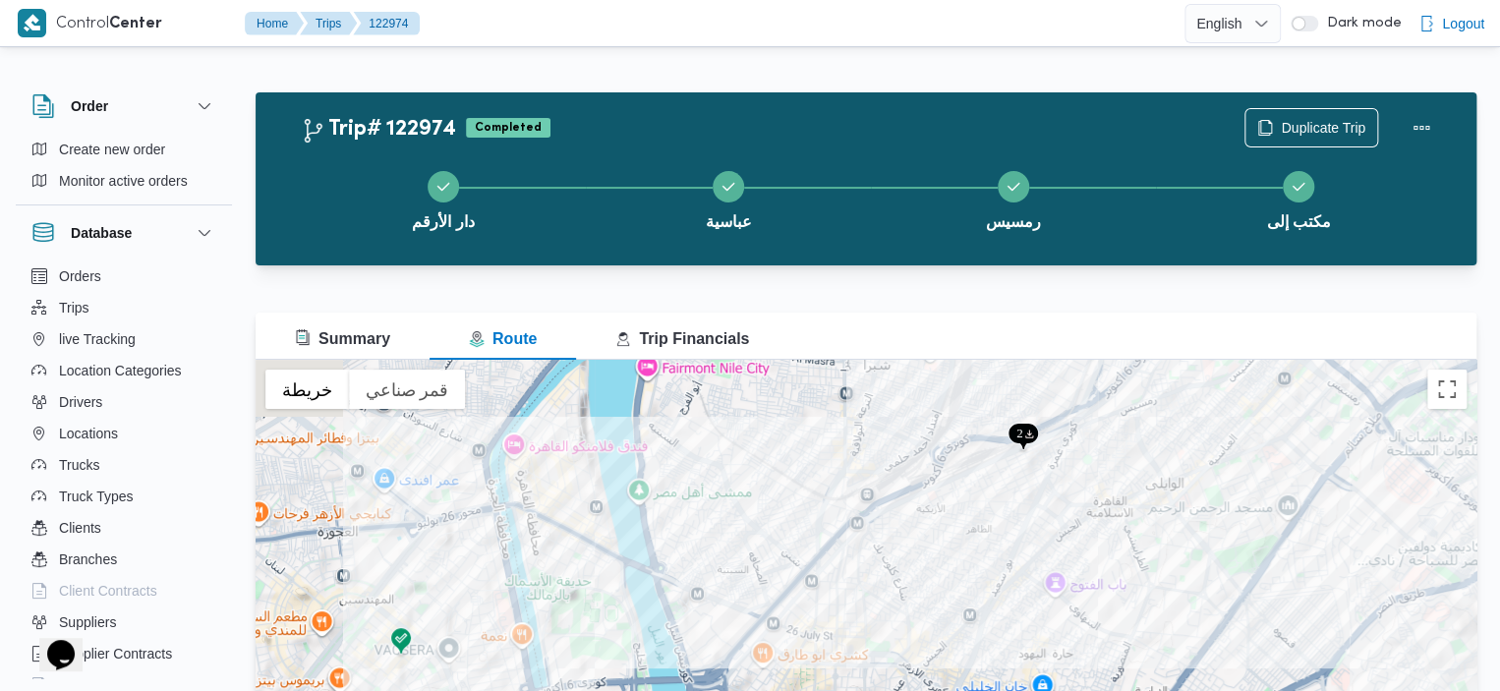
drag, startPoint x: 861, startPoint y: 422, endPoint x: 869, endPoint y: 565, distance: 143.7
click at [869, 565] on div "للتنقّل، يُرجى الضغط على مفاتيح الأسهم." at bounding box center [866, 606] width 1221 height 492
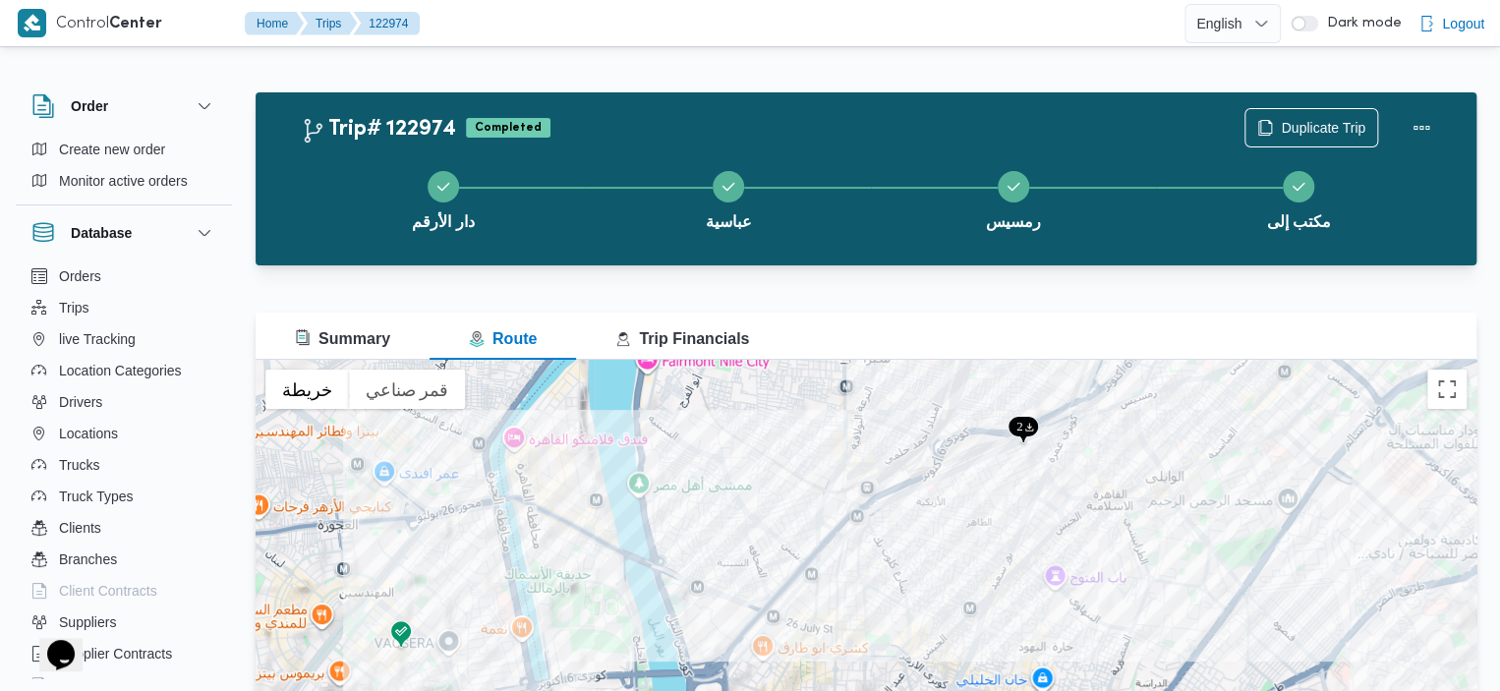
click at [1013, 433] on img at bounding box center [1023, 431] width 31 height 32
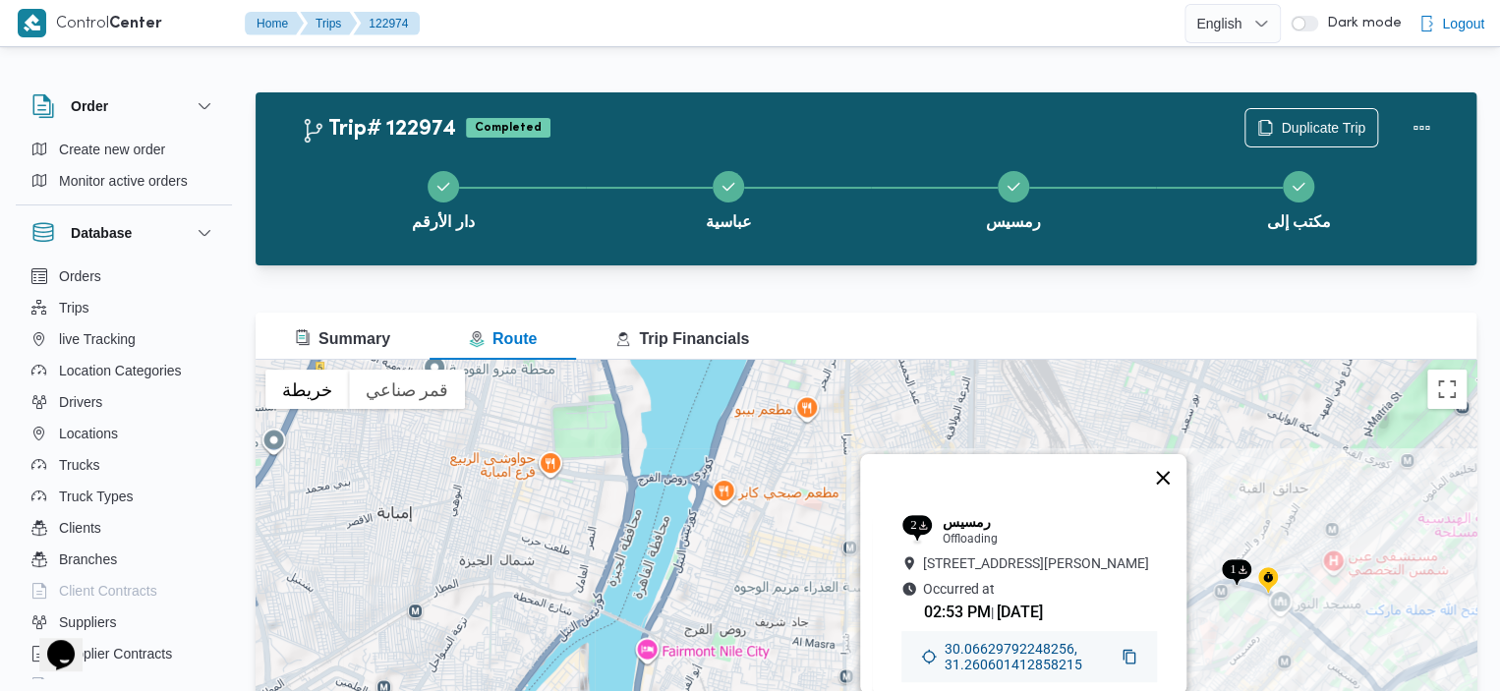
click at [1178, 454] on button "إغلاق" at bounding box center [1162, 477] width 47 height 47
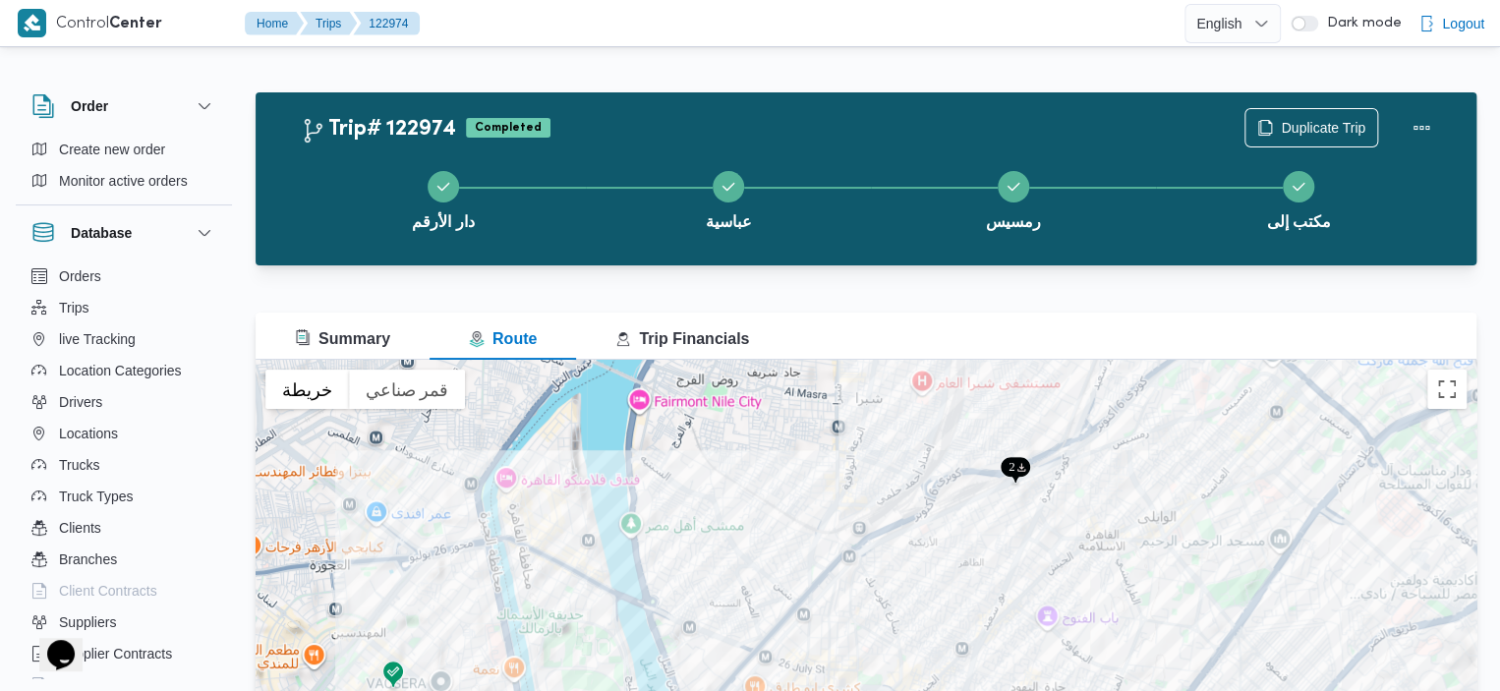
drag, startPoint x: 1178, startPoint y: 446, endPoint x: 1163, endPoint y: 172, distance: 274.7
click at [1163, 172] on div "Trip# 122974 Completed Duplicate Trip دار الأرقم عباسية رمسيس مكتب إلى Summary …" at bounding box center [866, 471] width 1221 height 759
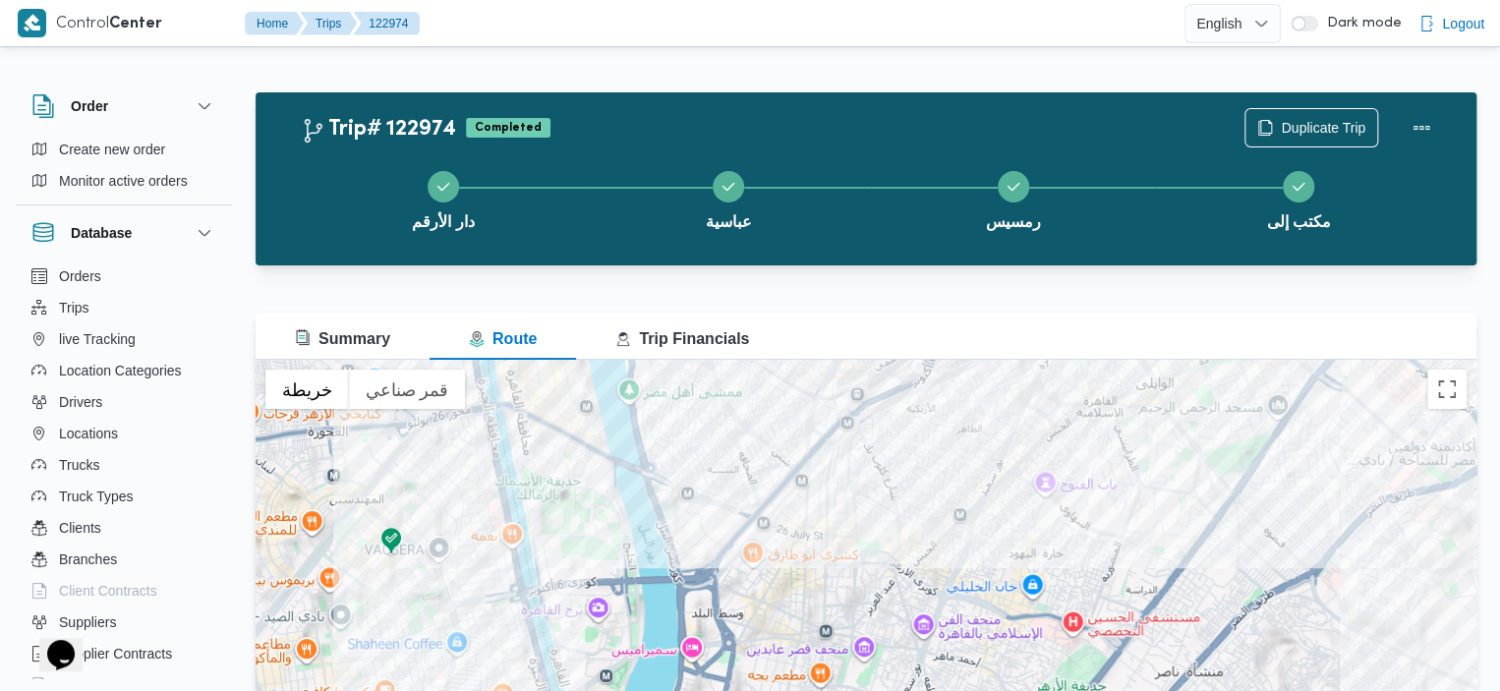
drag, startPoint x: 908, startPoint y: 589, endPoint x: 919, endPoint y: 475, distance: 114.5
click at [919, 475] on div "للتنقّل، يُرجى الضغط على مفاتيح الأسهم." at bounding box center [866, 606] width 1221 height 492
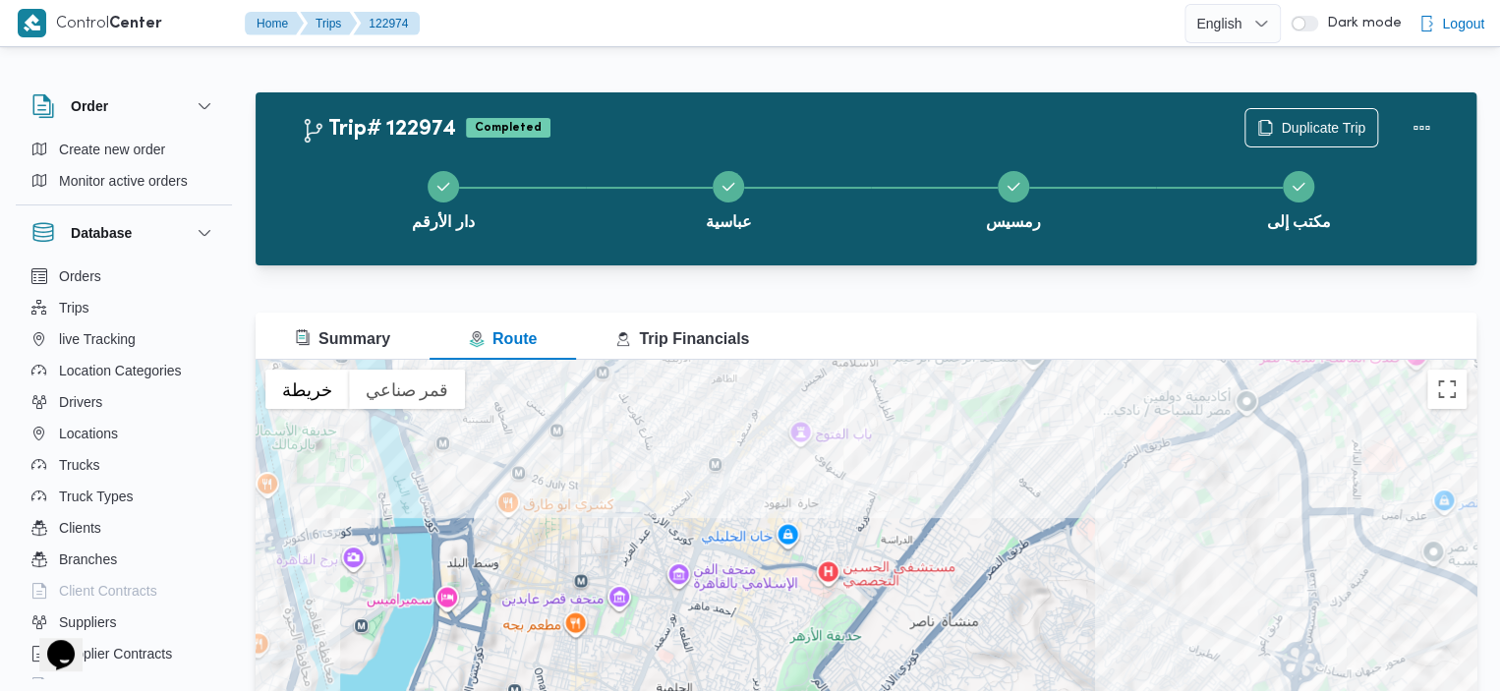
drag, startPoint x: 1033, startPoint y: 618, endPoint x: 786, endPoint y: 566, distance: 252.2
click at [786, 566] on div "للتنقّل، يُرجى الضغط على مفاتيح الأسهم." at bounding box center [866, 606] width 1221 height 492
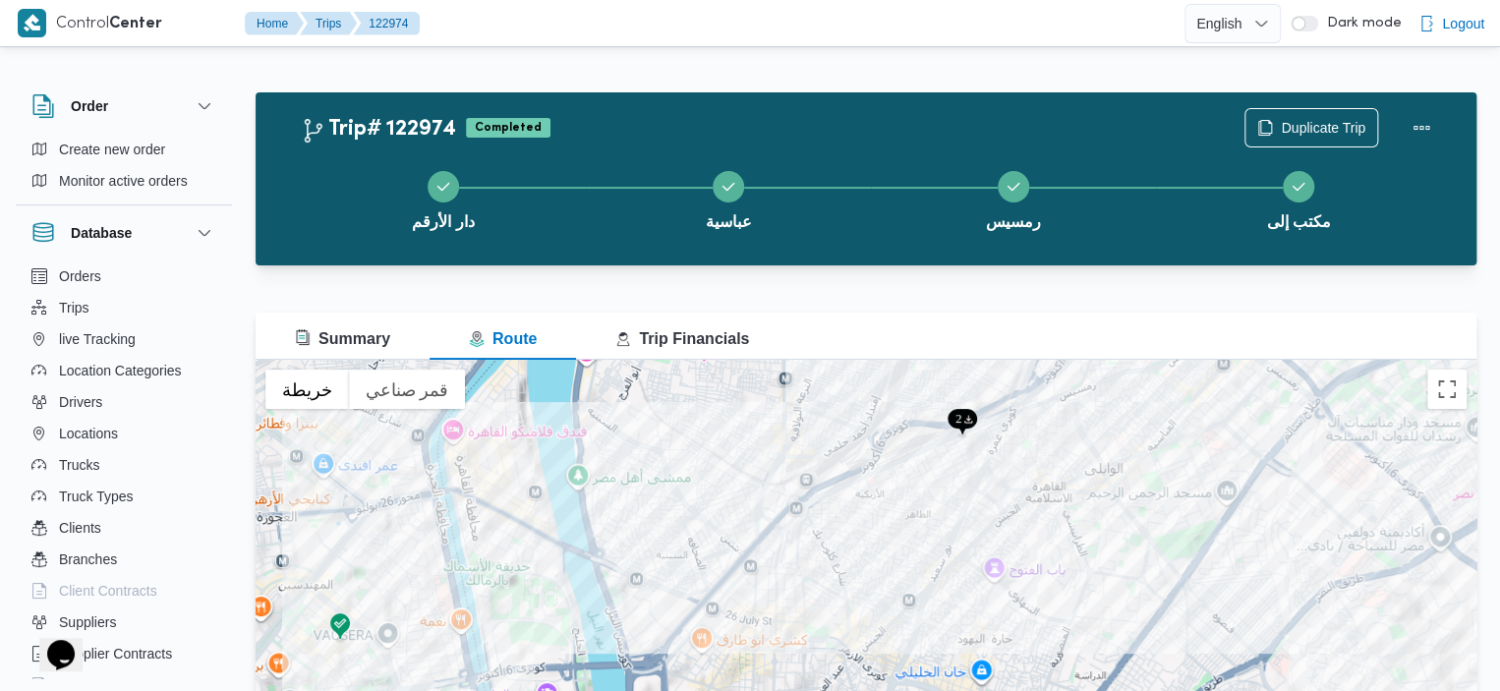
drag, startPoint x: 859, startPoint y: 443, endPoint x: 1062, endPoint y: 577, distance: 242.7
click at [1062, 577] on div "للتنقّل، يُرجى الضغط على مفاتيح الأسهم." at bounding box center [866, 606] width 1221 height 492
click at [389, 363] on div "للتنقّل، يُرجى الضغط على مفاتيح الأسهم." at bounding box center [866, 606] width 1221 height 492
click at [381, 345] on span "Summary" at bounding box center [342, 338] width 95 height 17
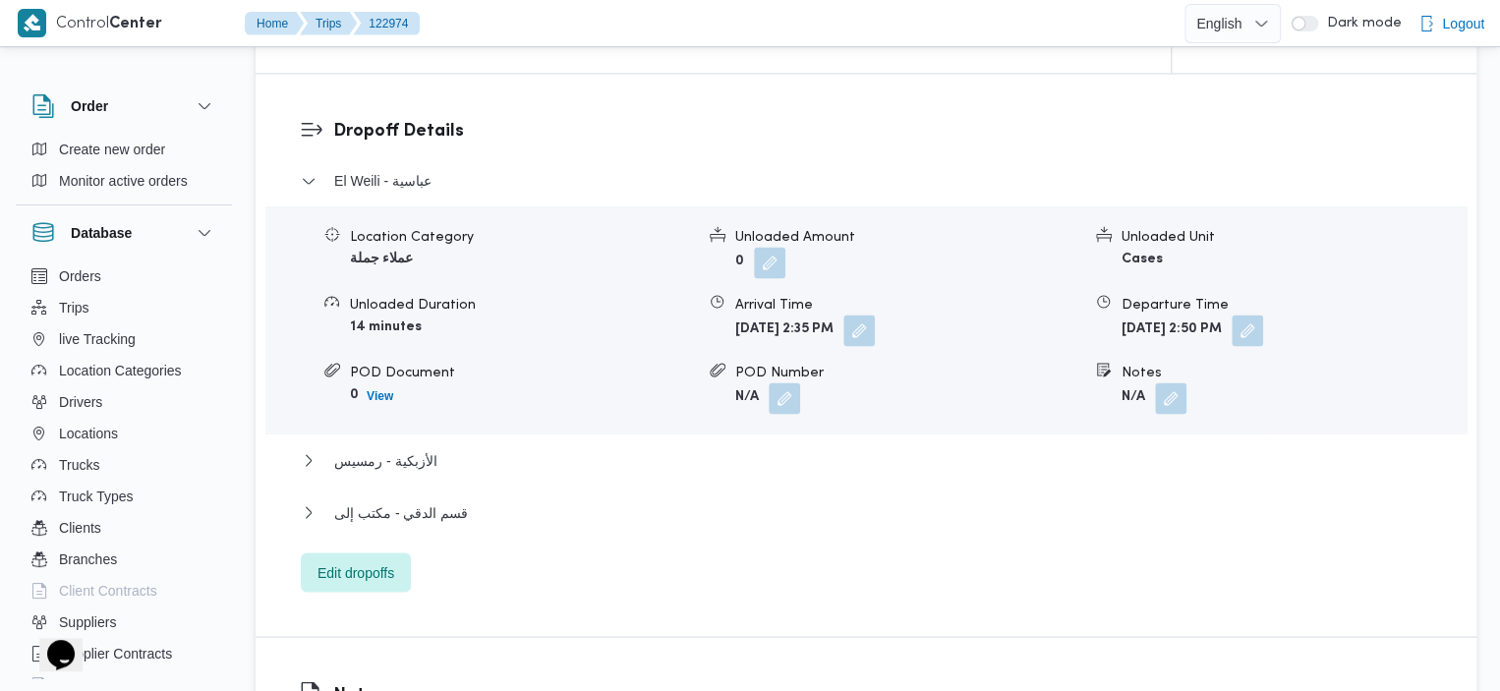
scroll to position [1747, 0]
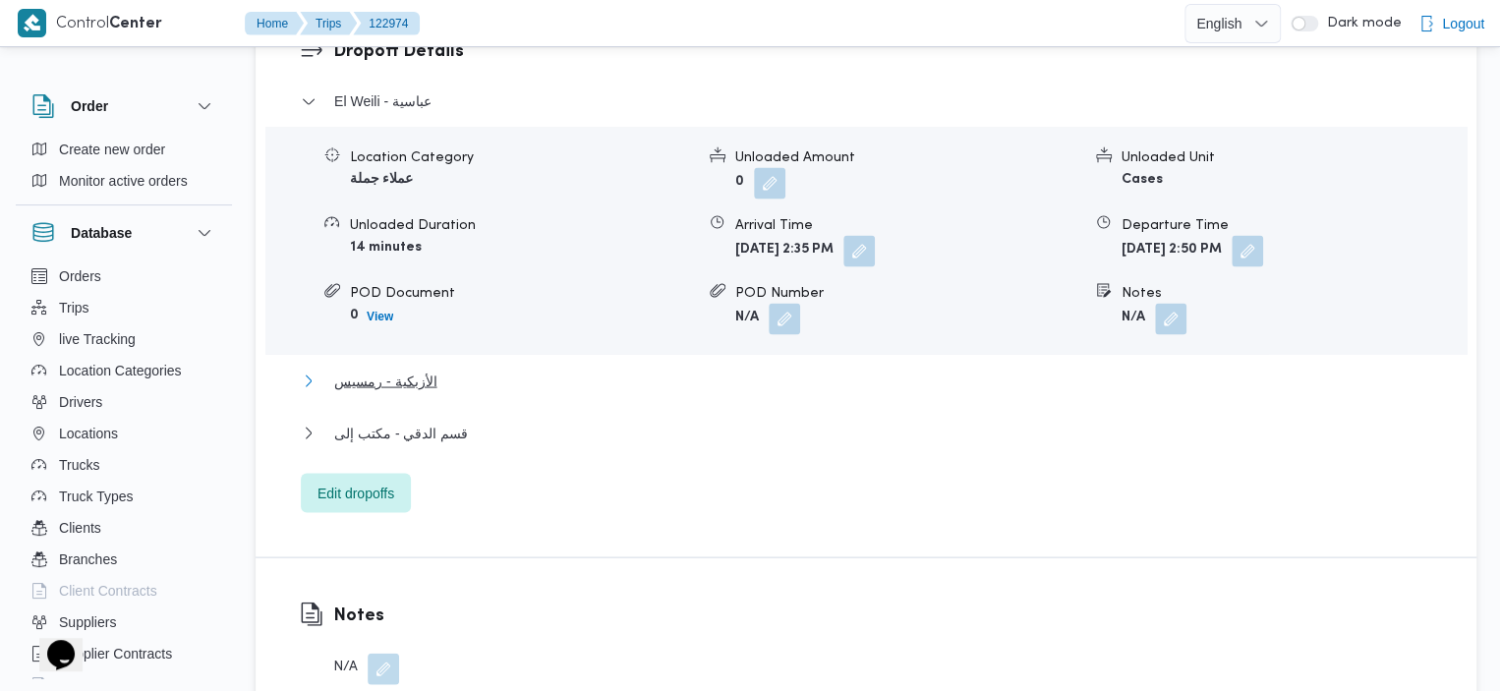
click at [422, 369] on span "الأزبكية - رمسيس" at bounding box center [385, 381] width 102 height 24
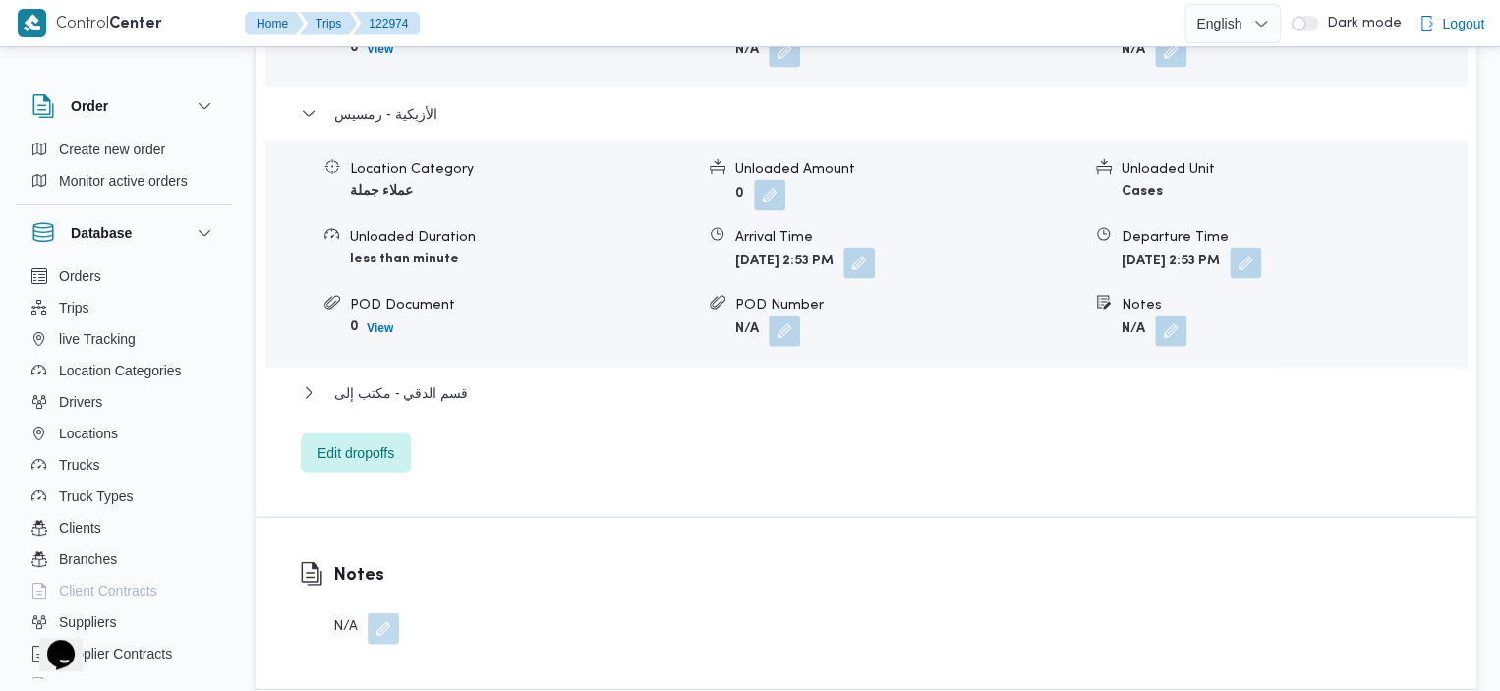
scroll to position [2022, 0]
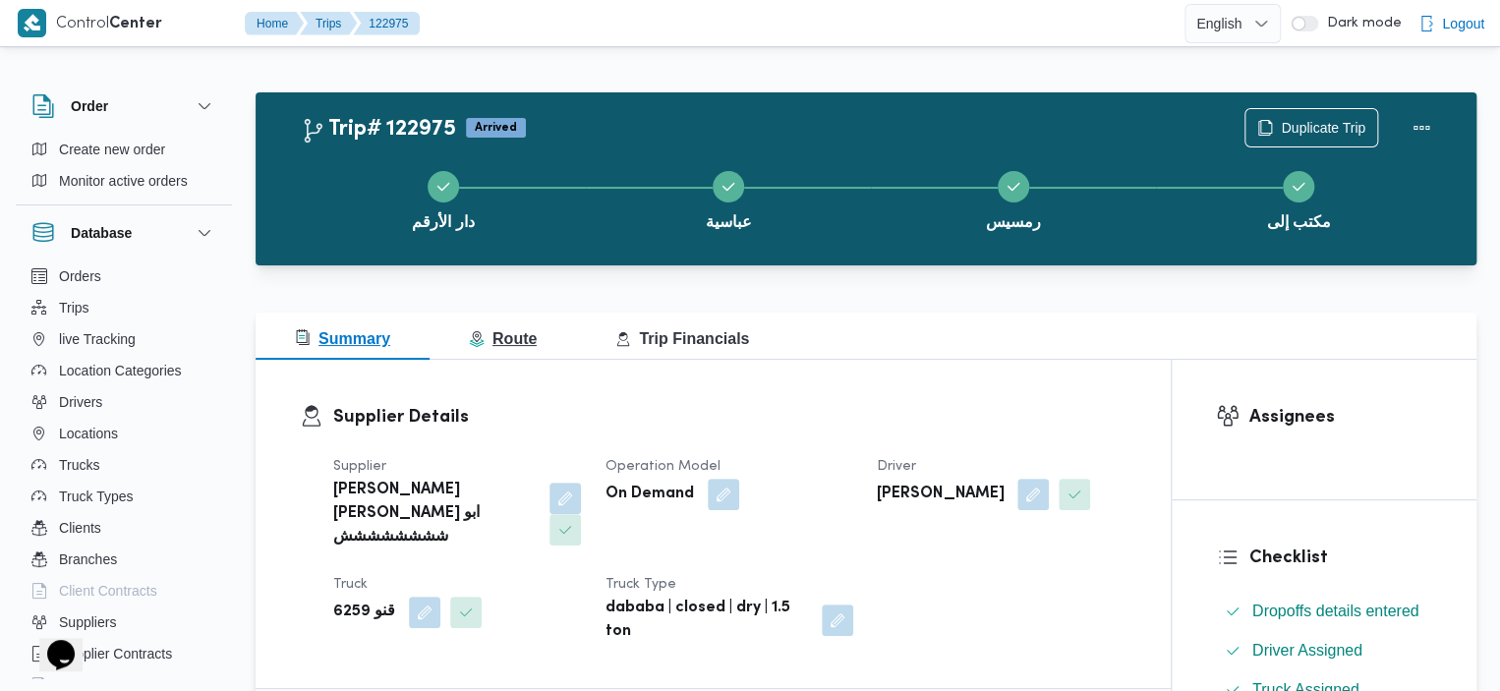
click at [507, 337] on span "Route" at bounding box center [503, 338] width 68 height 17
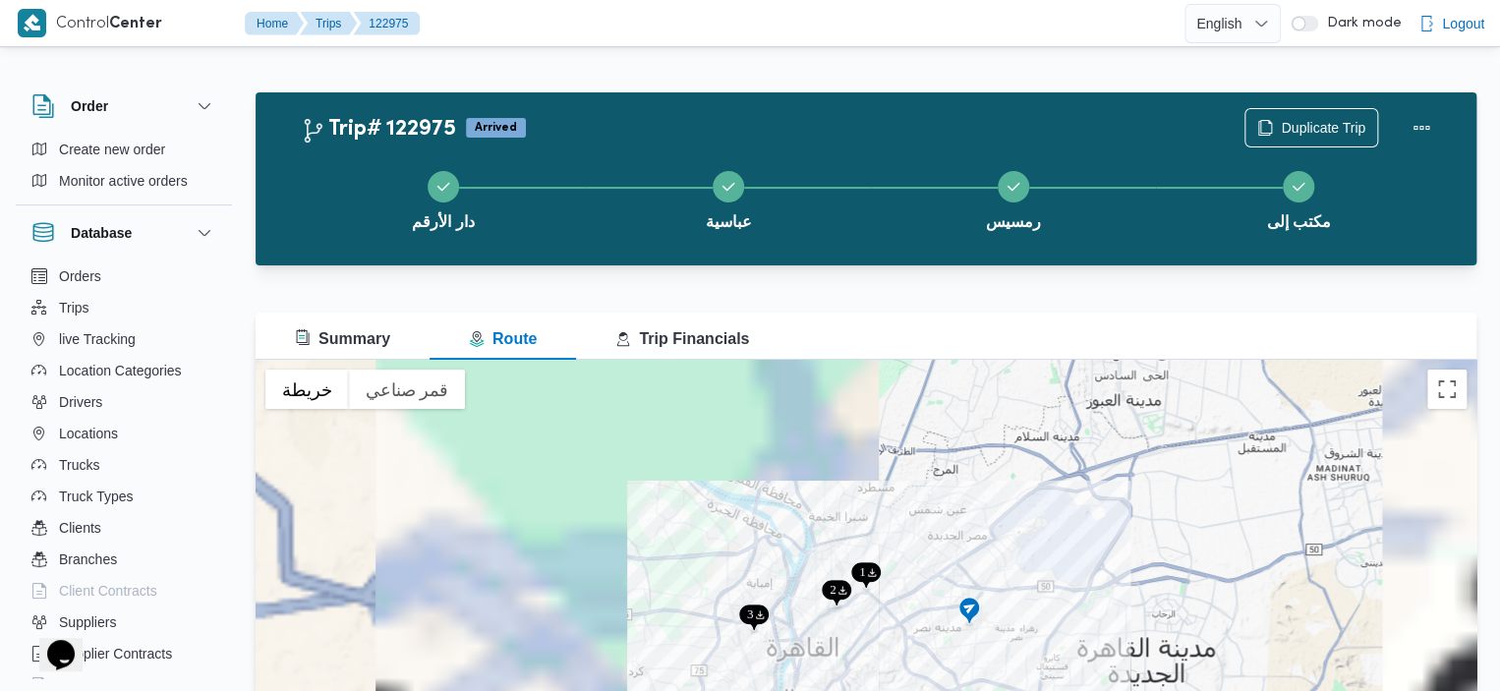
drag, startPoint x: 822, startPoint y: 635, endPoint x: 829, endPoint y: 469, distance: 166.3
click at [829, 468] on div "للتنقّل، يُرجى الضغط على مفاتيح الأسهم." at bounding box center [866, 606] width 1221 height 492
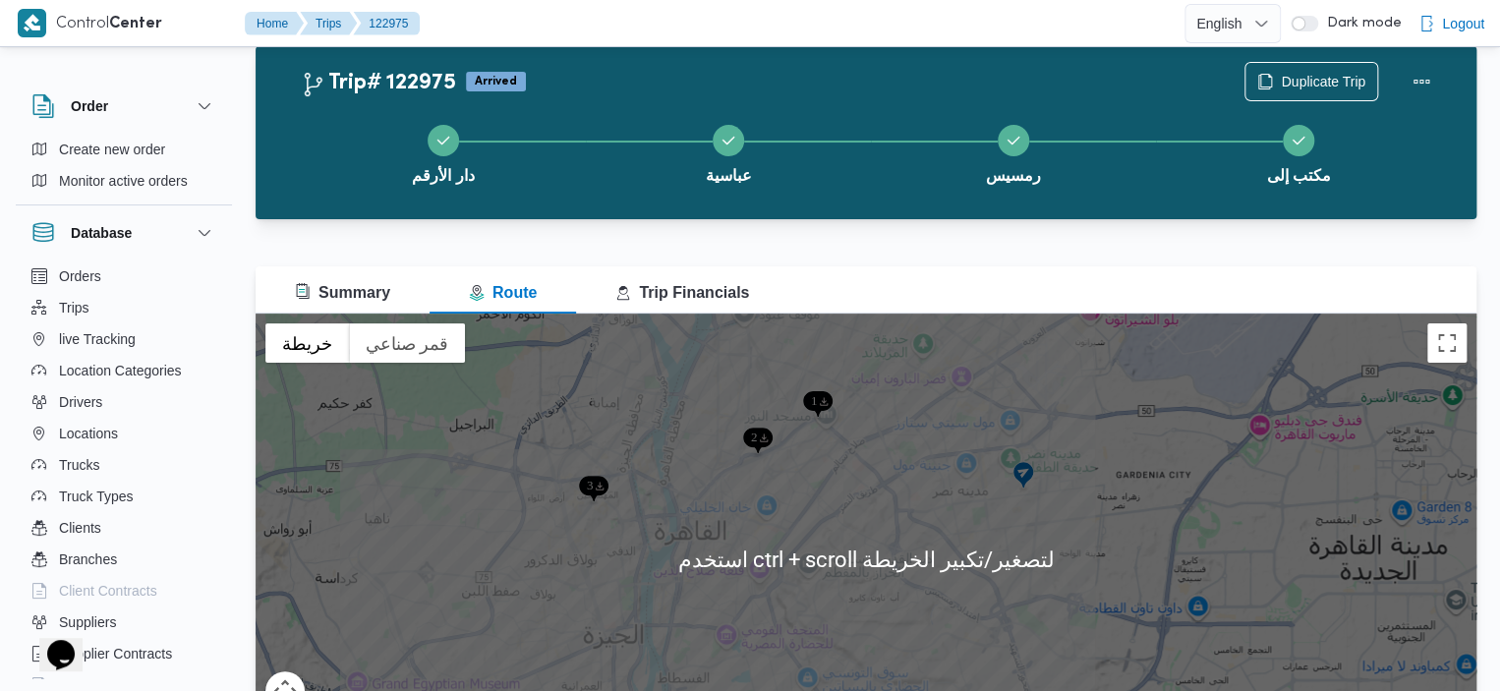
scroll to position [43, 0]
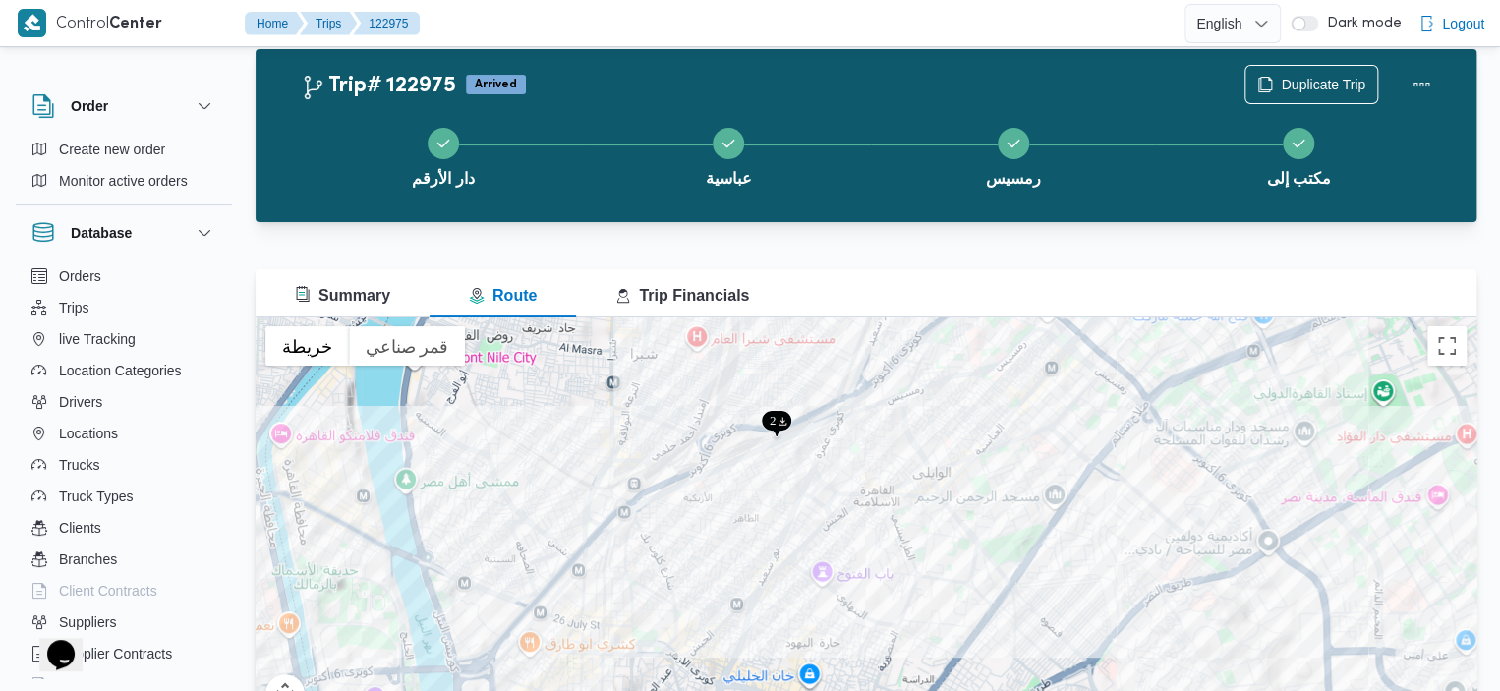
drag, startPoint x: 654, startPoint y: 494, endPoint x: 542, endPoint y: 626, distance: 172.9
click at [542, 627] on div "للتنقّل، يُرجى الضغط على مفاتيح الأسهم." at bounding box center [866, 563] width 1221 height 492
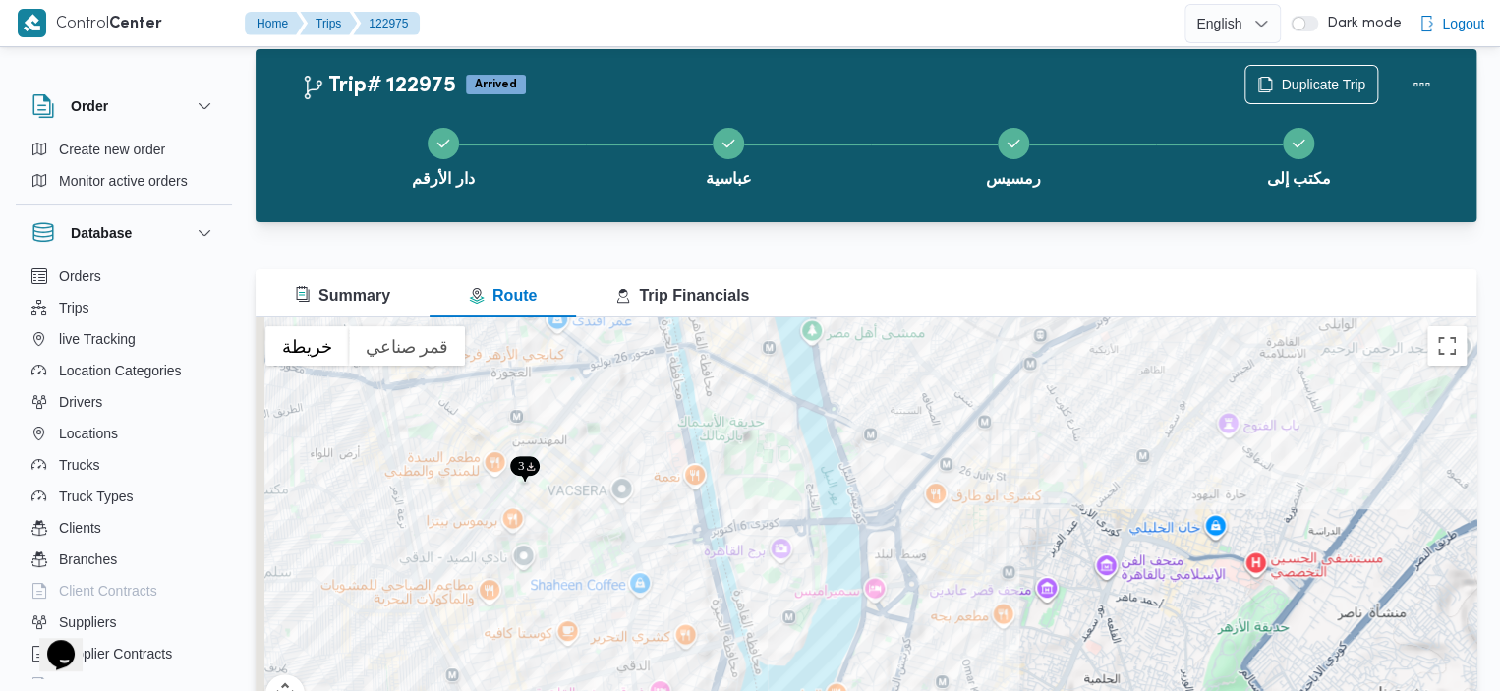
drag, startPoint x: 924, startPoint y: 474, endPoint x: 1321, endPoint y: 339, distance: 419.4
click at [1321, 339] on div "للتنقّل، يُرجى الضغط على مفاتيح الأسهم." at bounding box center [866, 563] width 1221 height 492
